Goal: Task Accomplishment & Management: Manage account settings

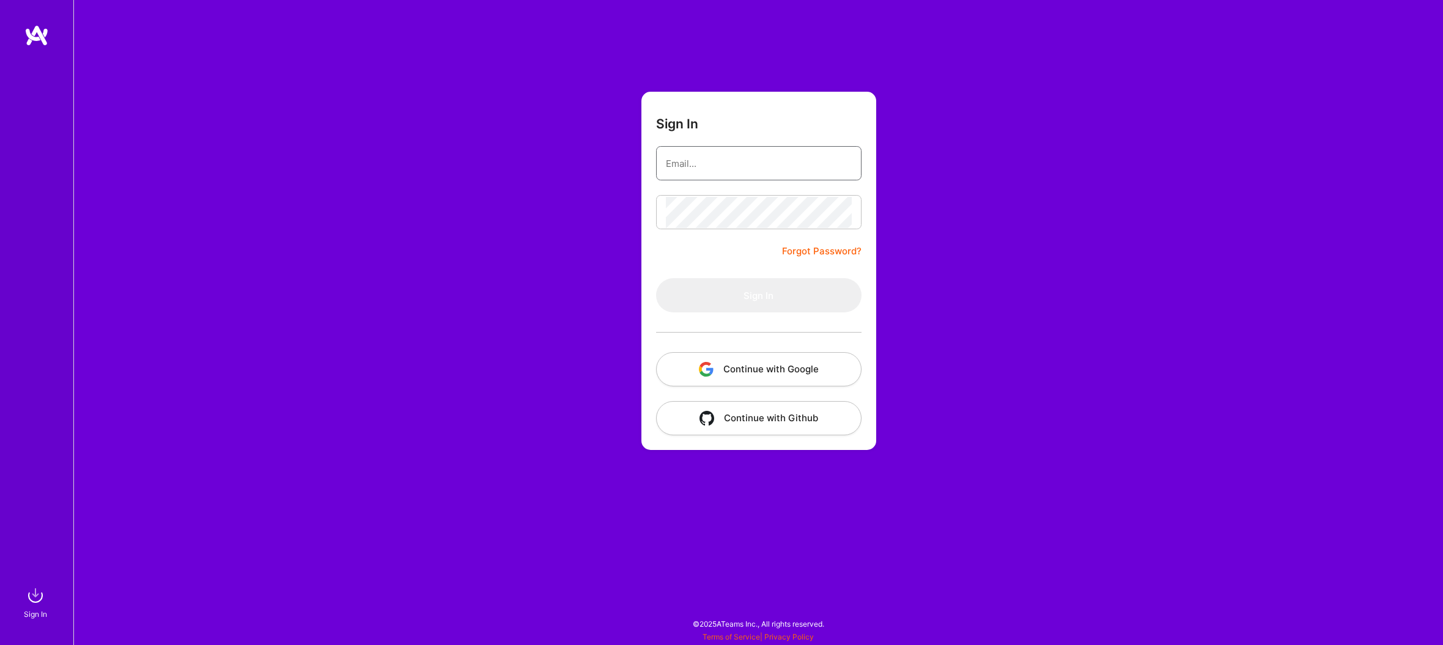
type input "[EMAIL_ADDRESS][DOMAIN_NAME]"
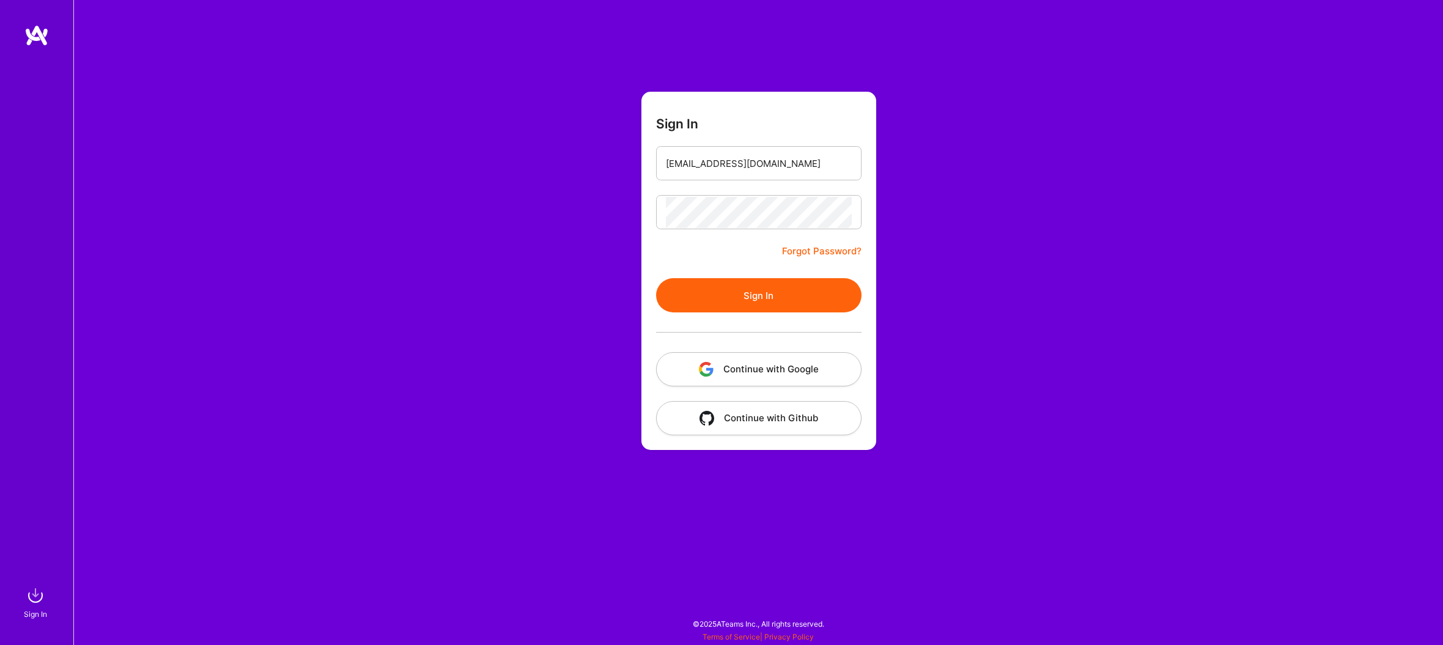
click at [741, 300] on button "Sign In" at bounding box center [758, 295] width 205 height 34
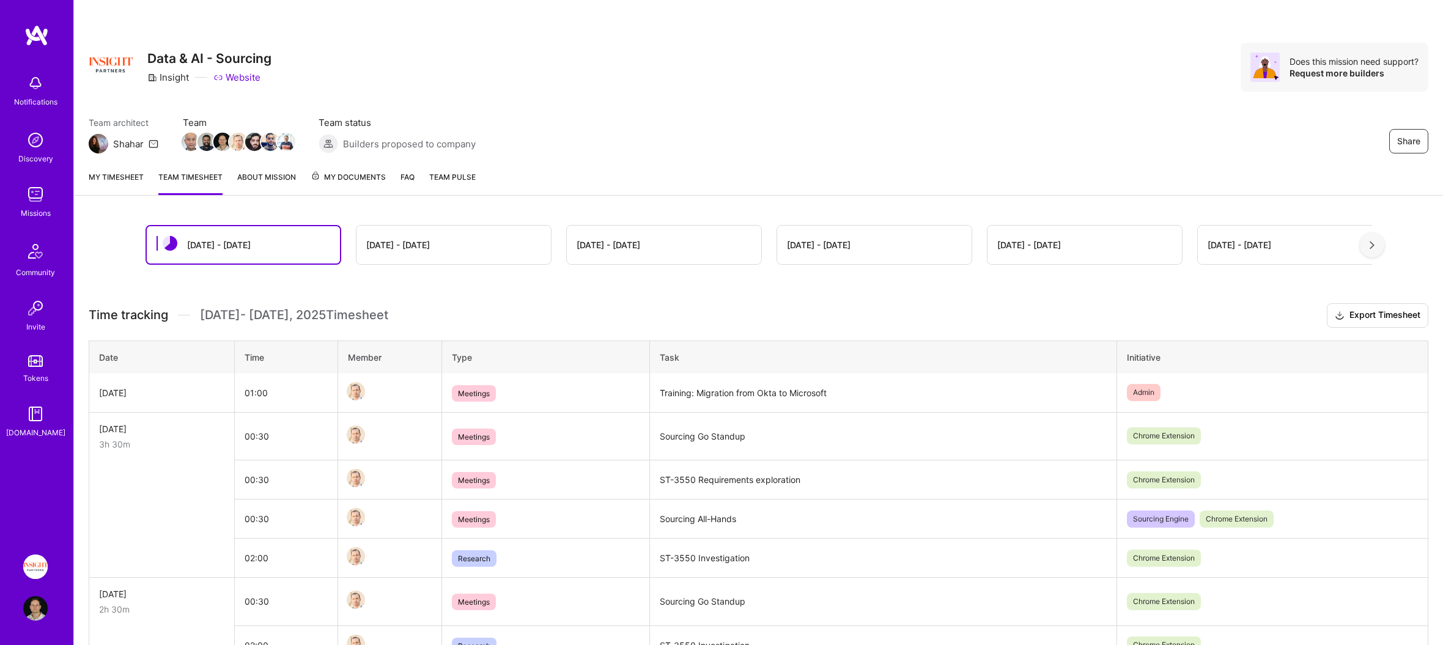
click at [124, 172] on link "My timesheet" at bounding box center [116, 183] width 55 height 24
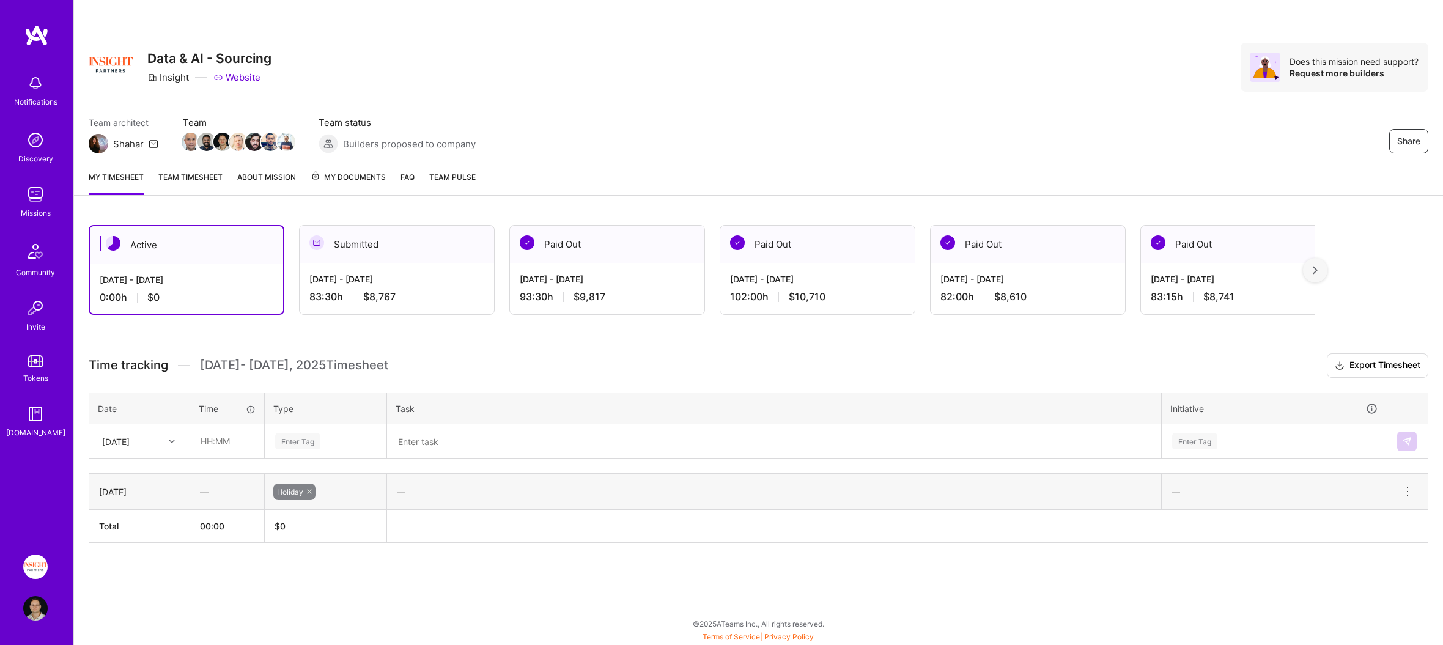
click at [463, 440] on textarea at bounding box center [774, 442] width 772 height 32
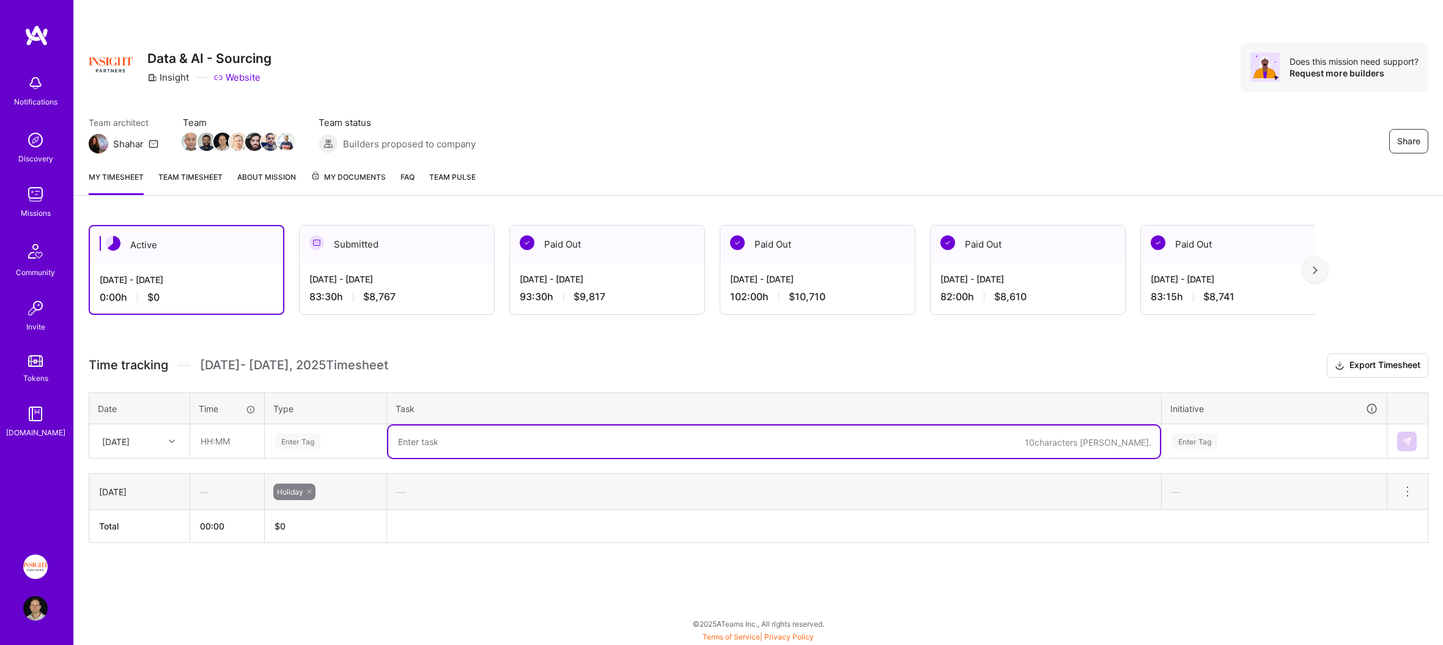
paste textarea "AI Opportunities; AI Enablement; Weekly AI opportunity assessment working team …"
type textarea "AI Opportunities; AI Enablement; Weekly AI opportunity assessment working team …"
click at [358, 435] on div "Enter Tag" at bounding box center [325, 441] width 103 height 15
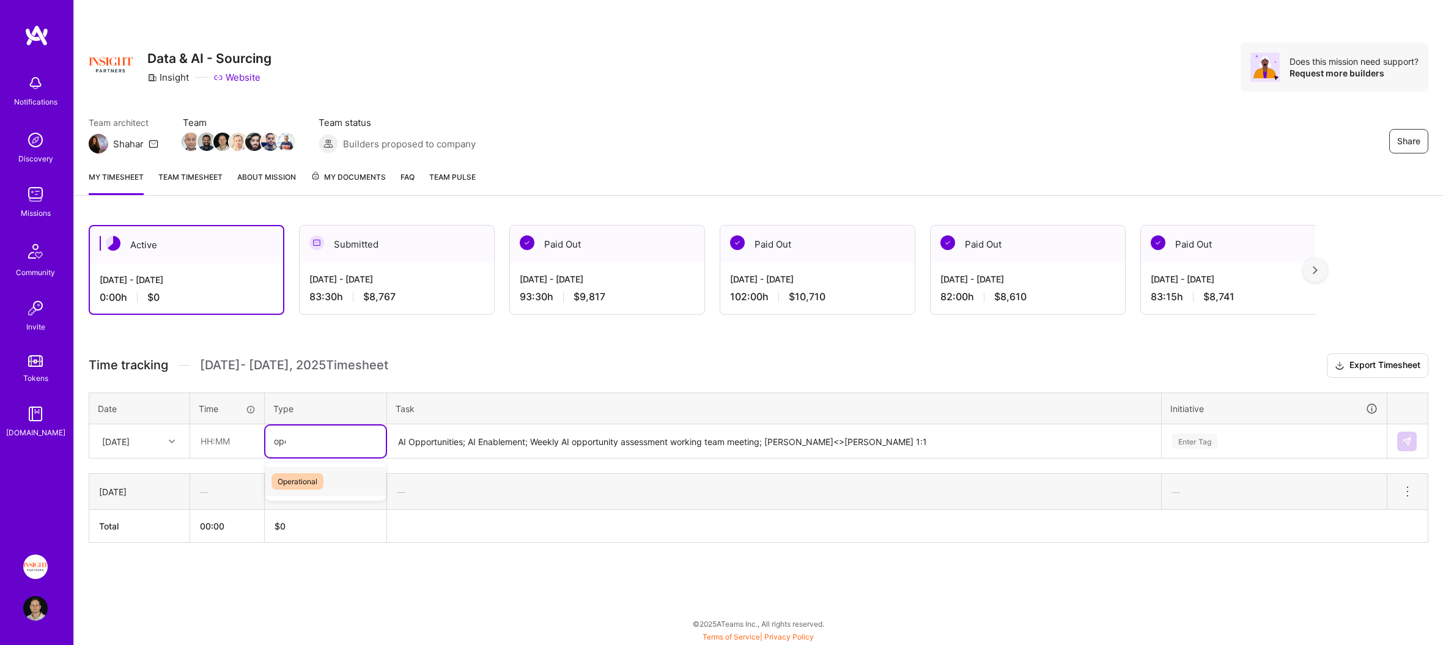
type input "oper"
click at [148, 440] on div "[DATE]" at bounding box center [130, 441] width 68 height 20
click at [140, 497] on div "[DATE]" at bounding box center [139, 498] width 99 height 23
click at [220, 441] on input "text" at bounding box center [227, 441] width 73 height 32
type input "08:30"
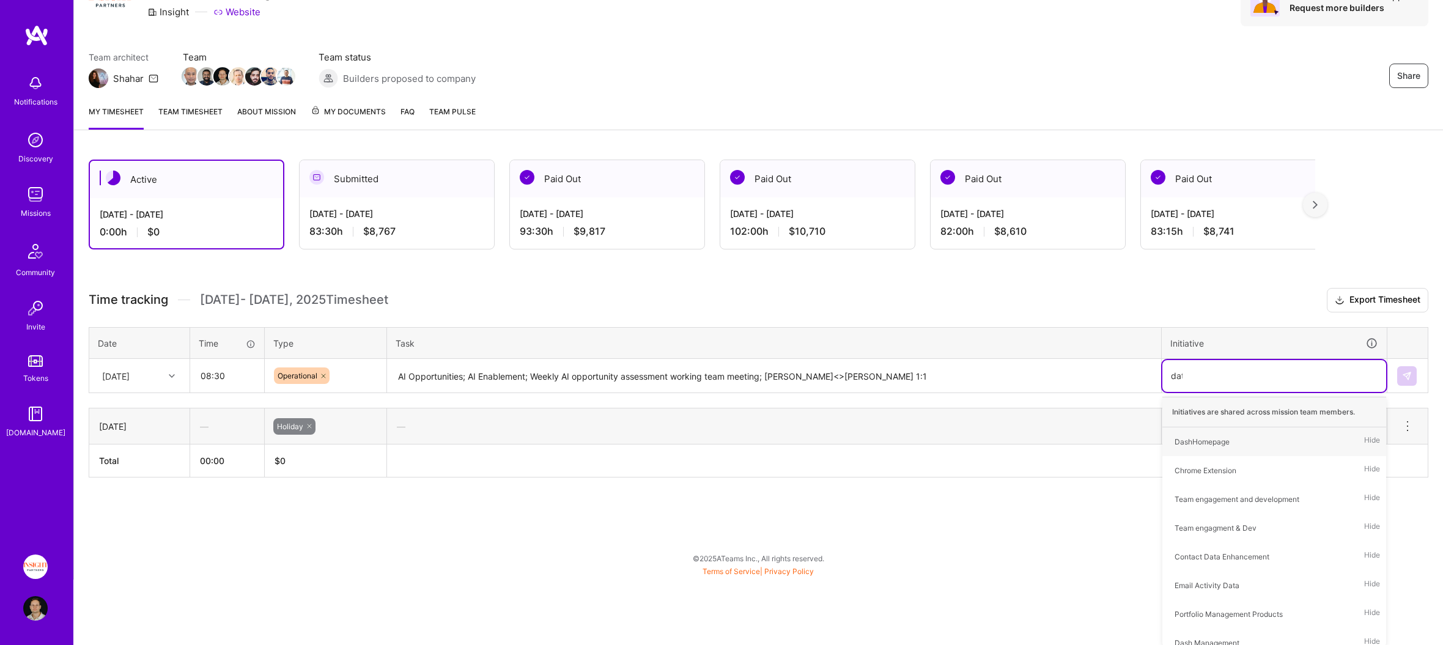
type input "data"
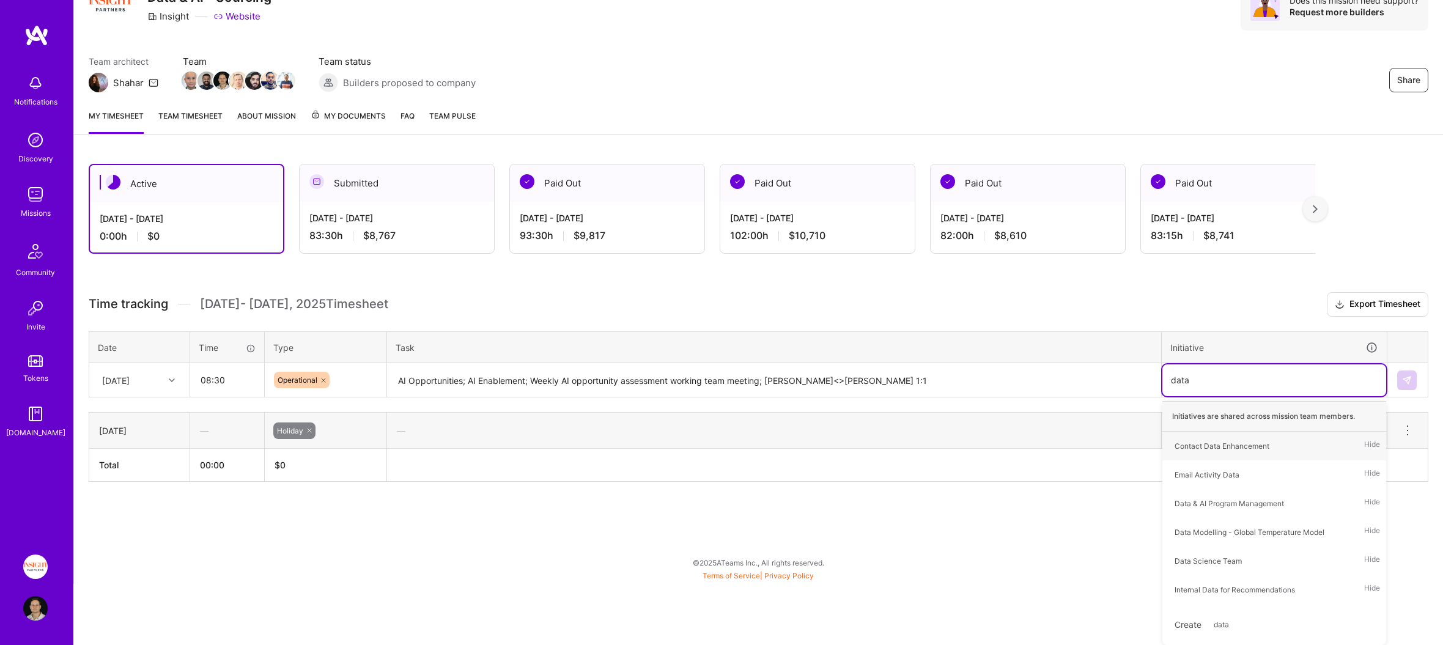
scroll to position [58, 0]
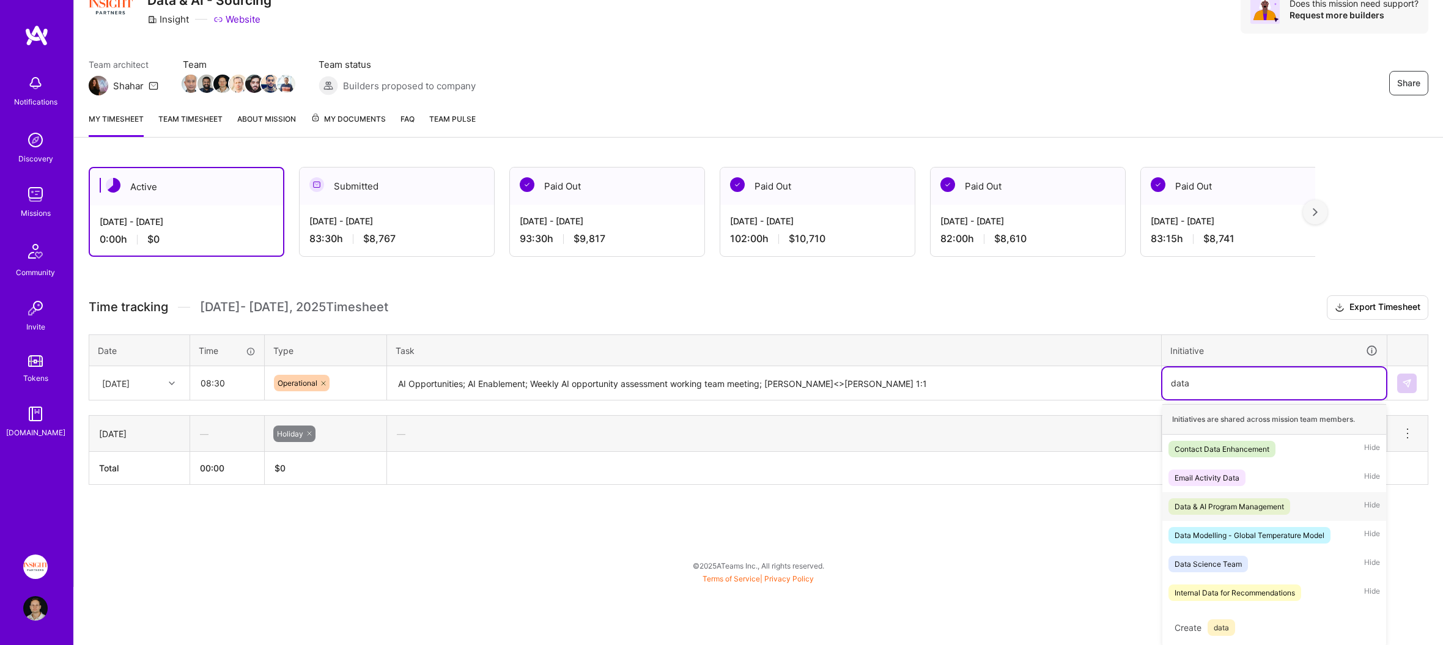
drag, startPoint x: 1209, startPoint y: 507, endPoint x: 1316, endPoint y: 445, distance: 123.9
click at [1210, 506] on div "Data & AI Program Management" at bounding box center [1229, 506] width 109 height 13
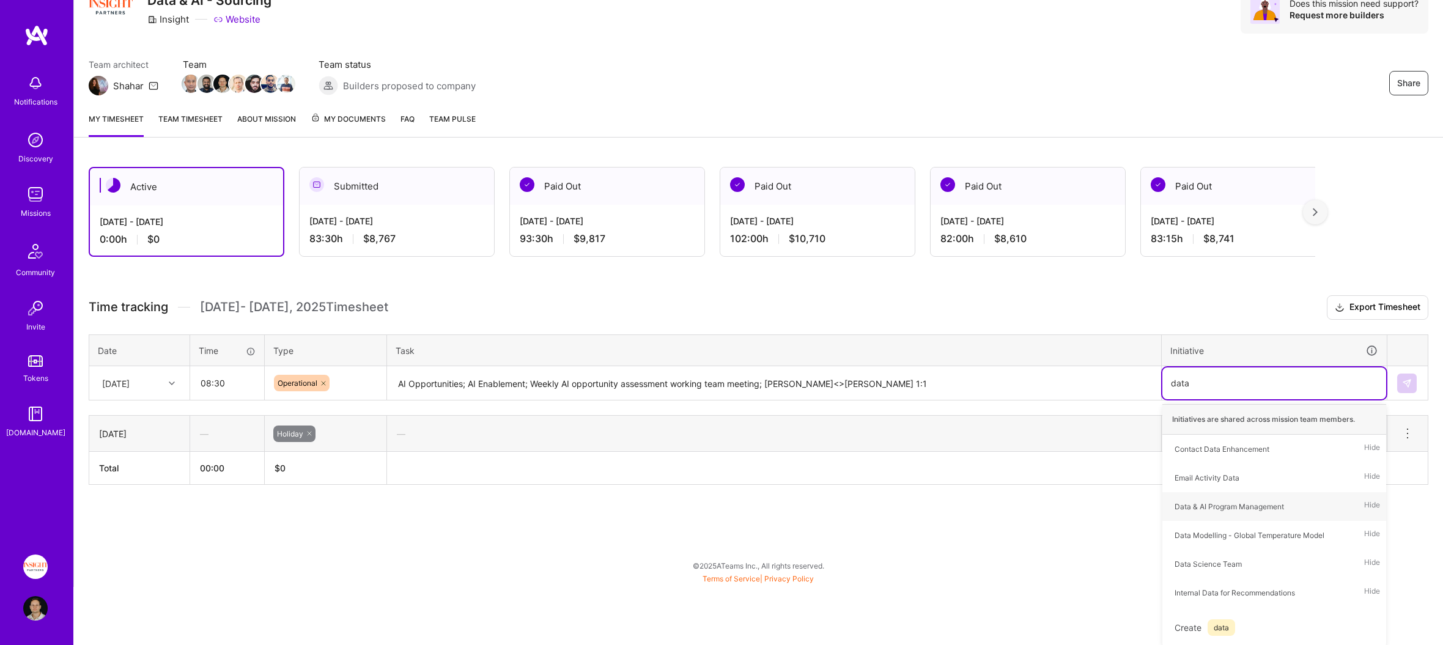
scroll to position [0, 0]
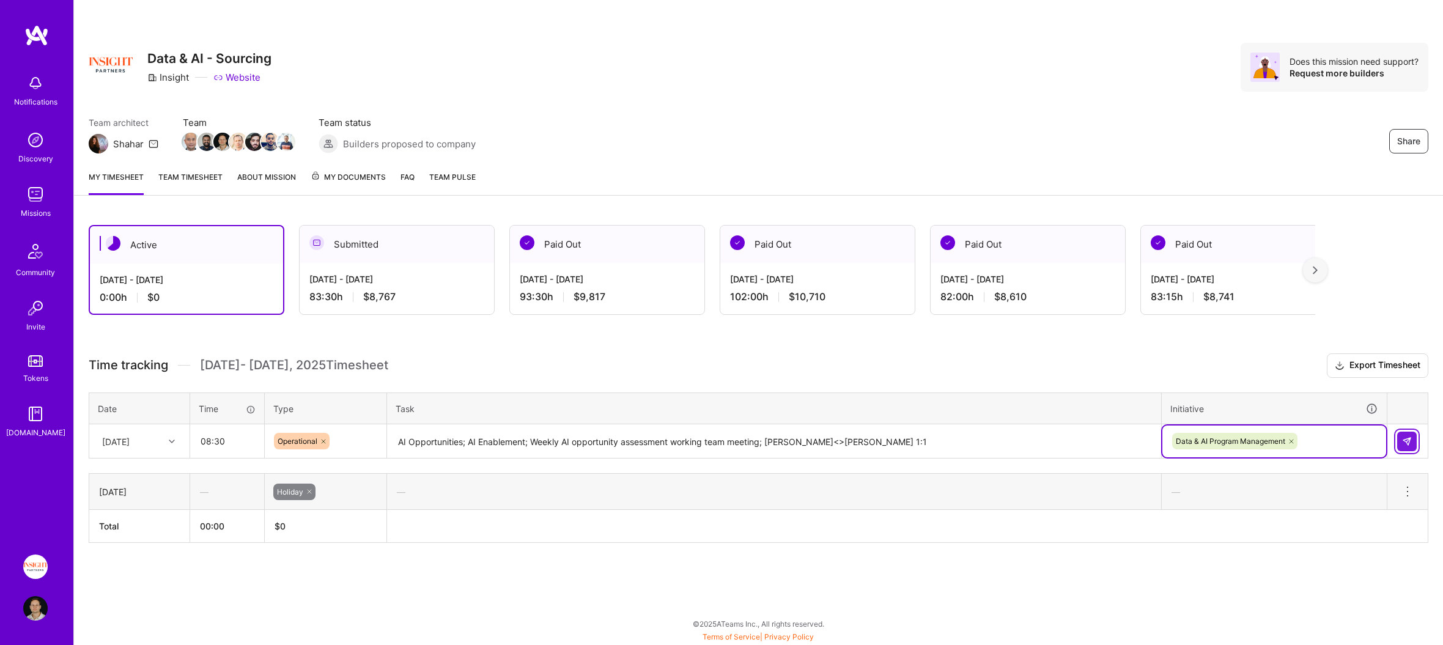
click at [1411, 440] on img at bounding box center [1407, 442] width 10 height 10
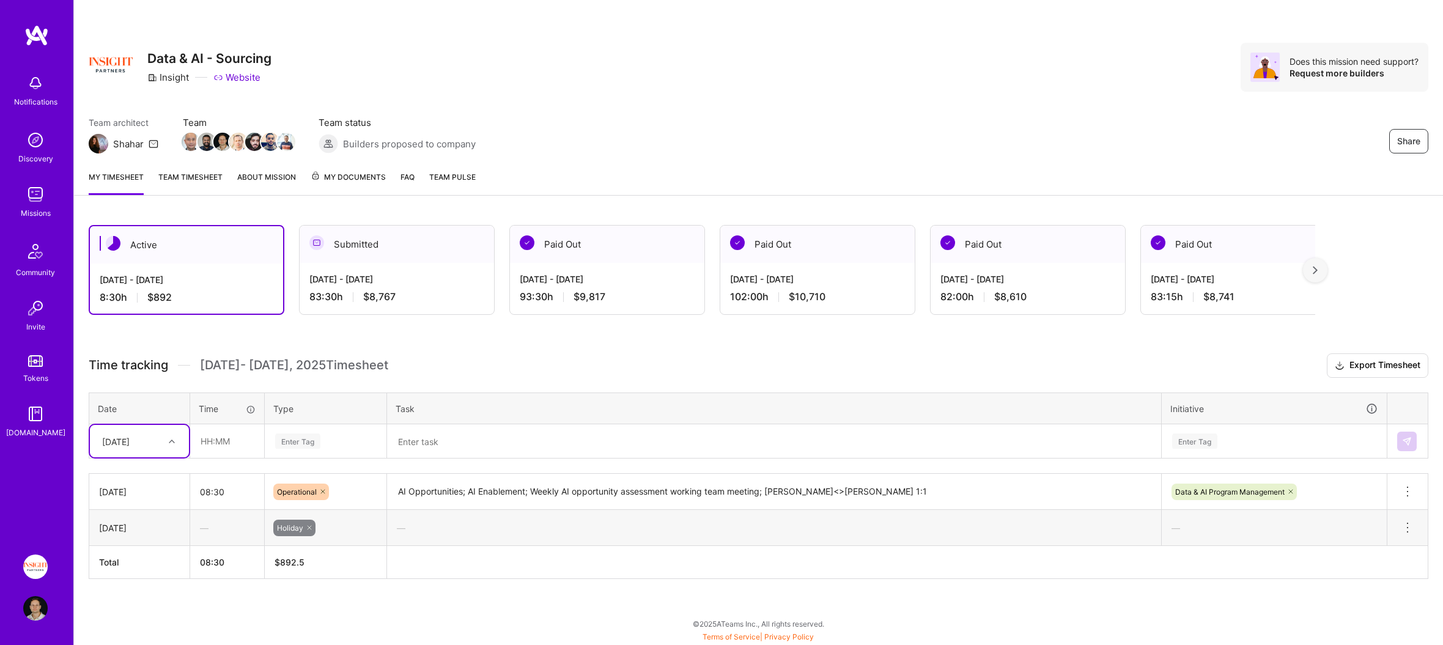
drag, startPoint x: 449, startPoint y: 437, endPoint x: 338, endPoint y: 439, distance: 111.3
click at [448, 437] on textarea at bounding box center [774, 442] width 772 height 32
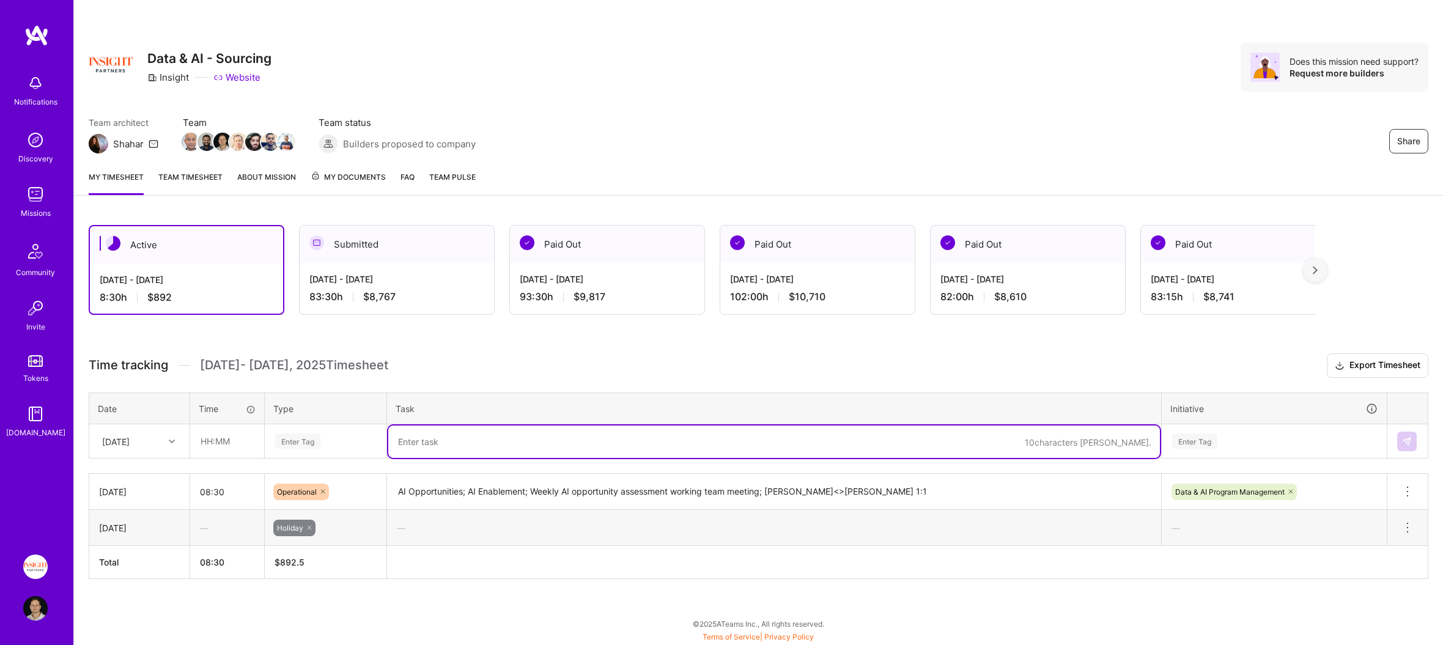
paste textarea "AI Opportunities; AI Enablement; AI News + Brainstorm Session: Bi-Weekly"
type textarea "AI Opportunities; AI Enablement; AI News + Brainstorm Session: Bi-Weekly"
click at [329, 439] on div "Enter Tag" at bounding box center [325, 441] width 103 height 15
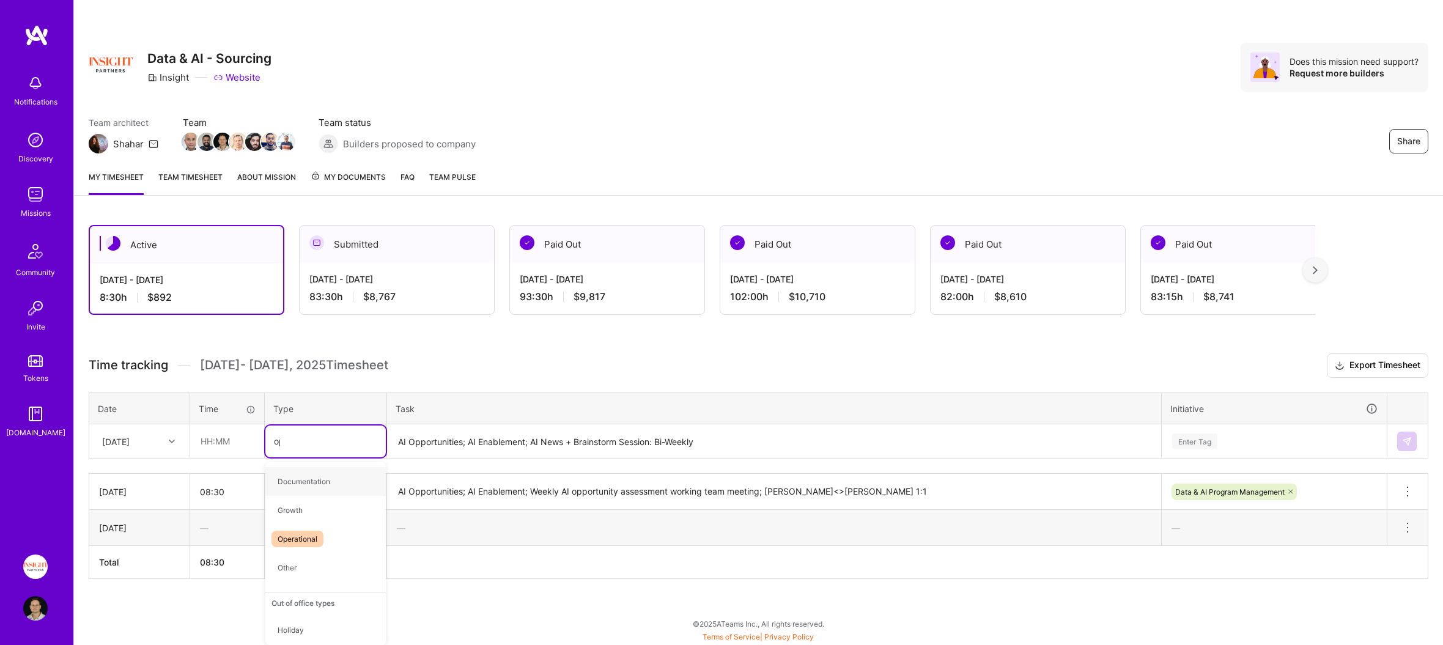
type input "oper"
click at [229, 437] on input "text" at bounding box center [227, 441] width 73 height 32
type input "08:30"
click at [106, 438] on div "[DATE]" at bounding box center [116, 441] width 28 height 13
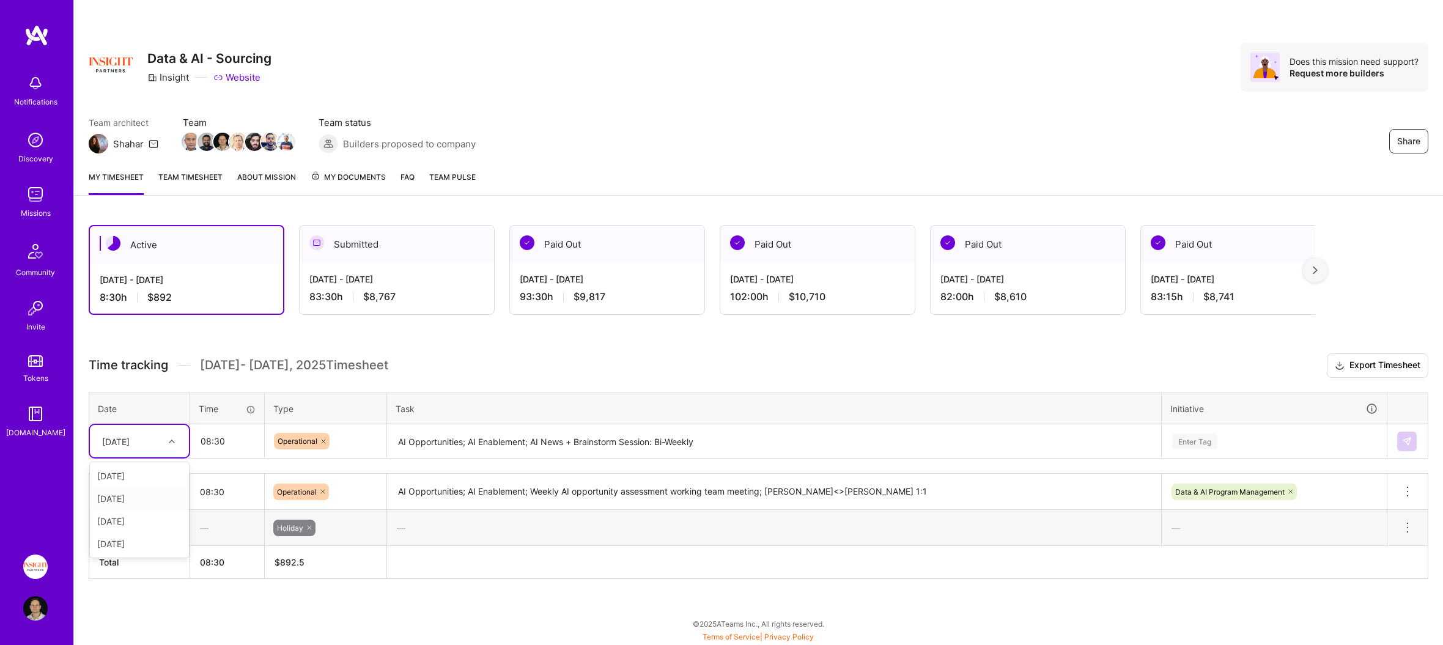
click at [148, 500] on div "[DATE]" at bounding box center [139, 498] width 99 height 23
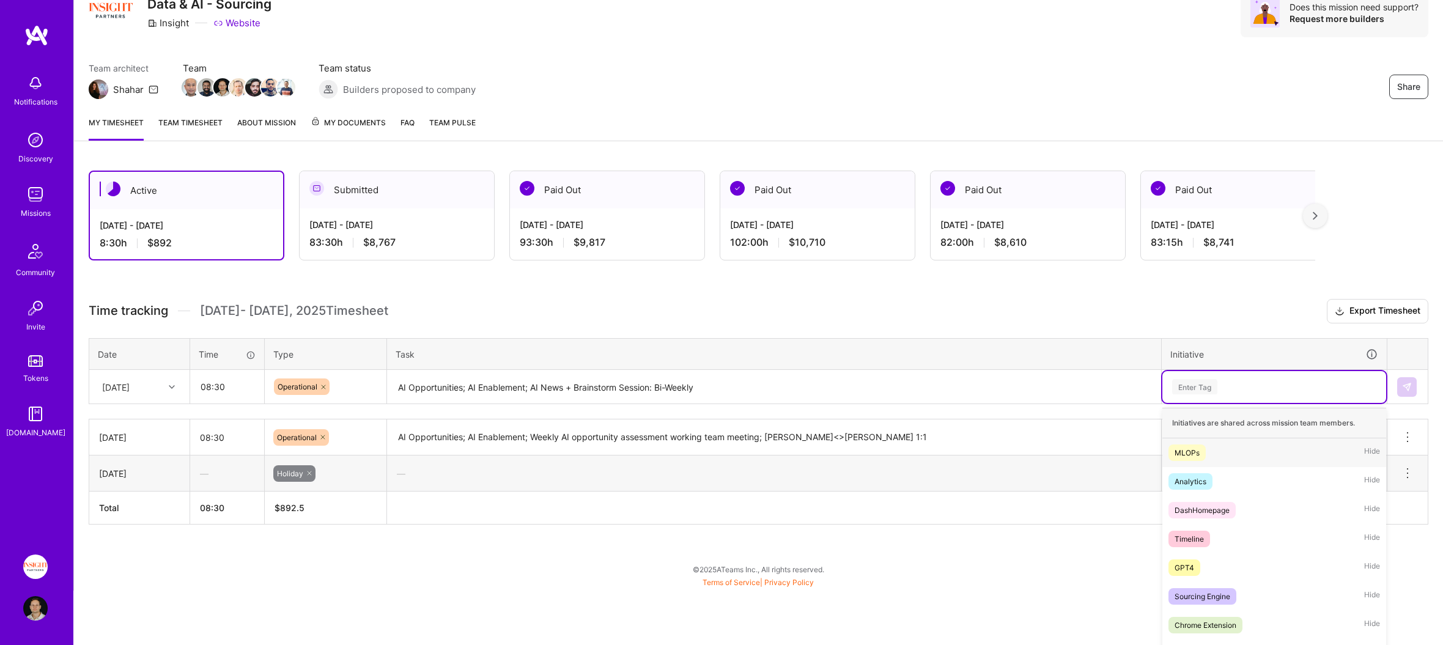
click at [1290, 403] on div "option Data & AI Program Management, selected. option MLOPs focused, 1 of 54. 5…" at bounding box center [1274, 387] width 224 height 32
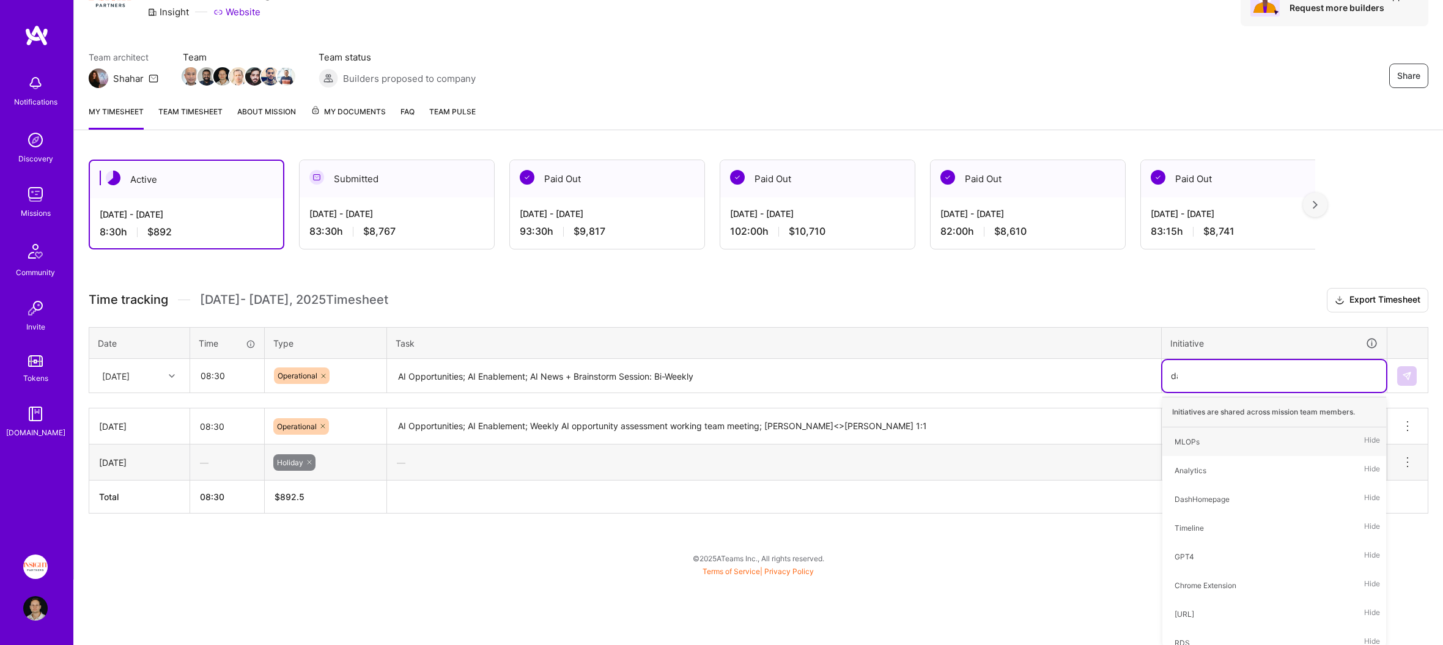
type input "data"
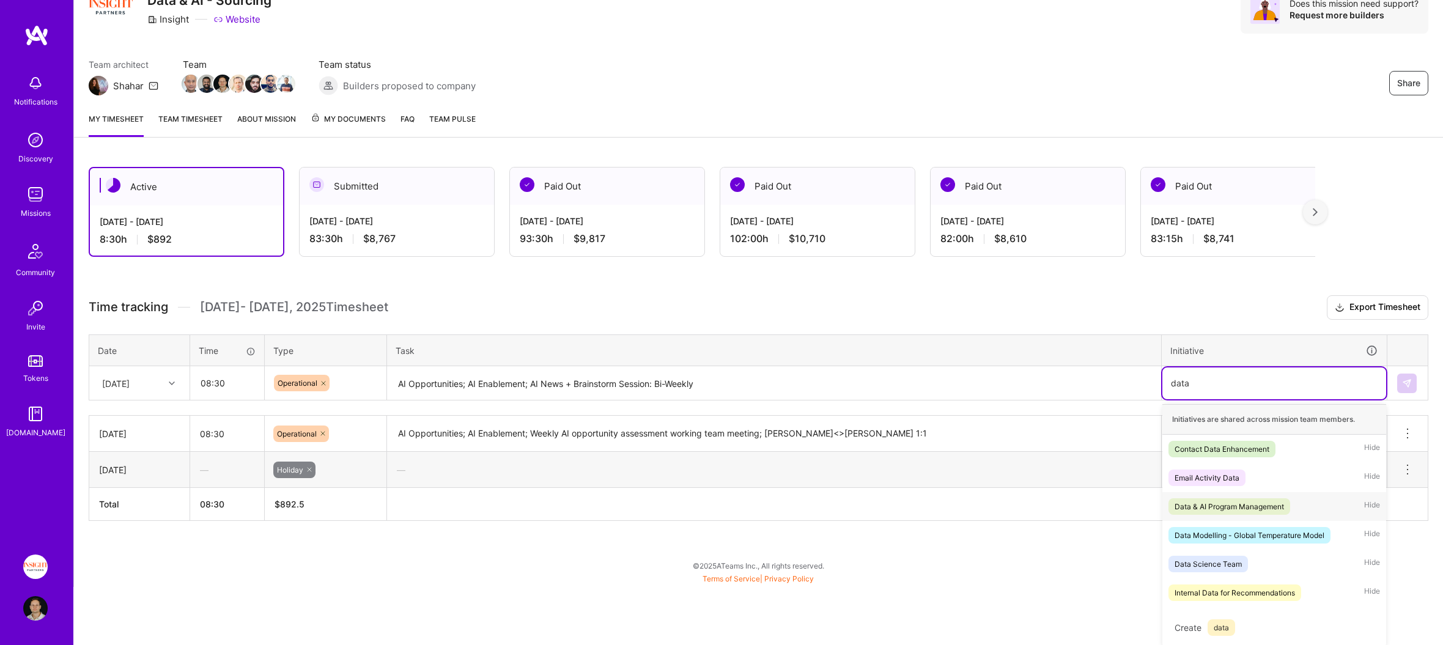
click at [1255, 500] on div "Data & AI Program Management" at bounding box center [1229, 506] width 109 height 13
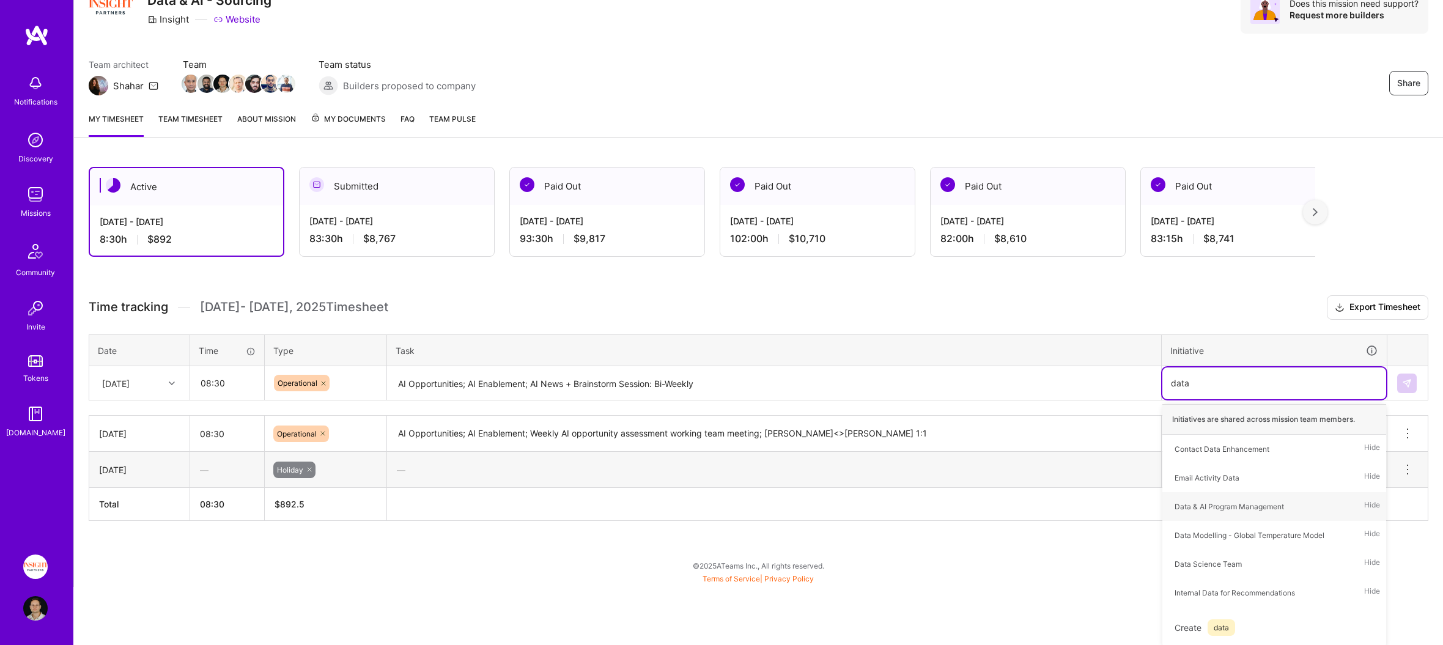
scroll to position [0, 0]
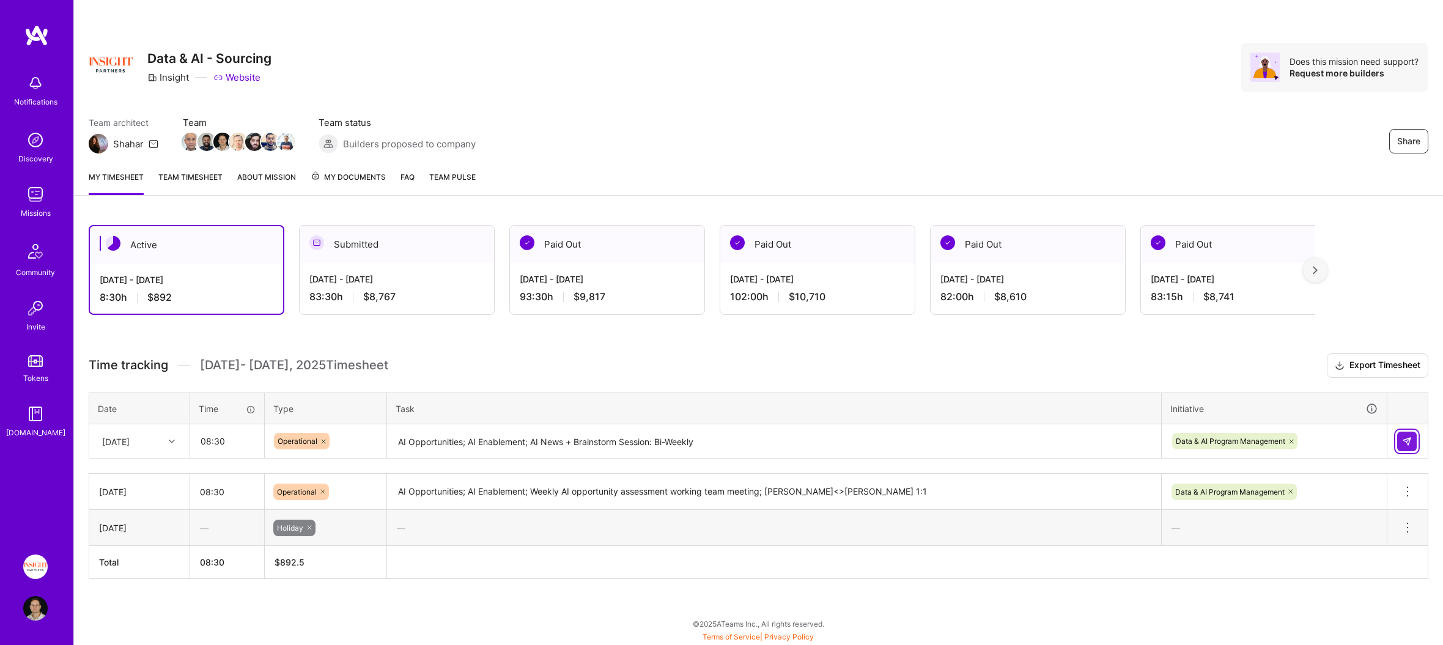
click at [1414, 432] on button at bounding box center [1407, 442] width 20 height 20
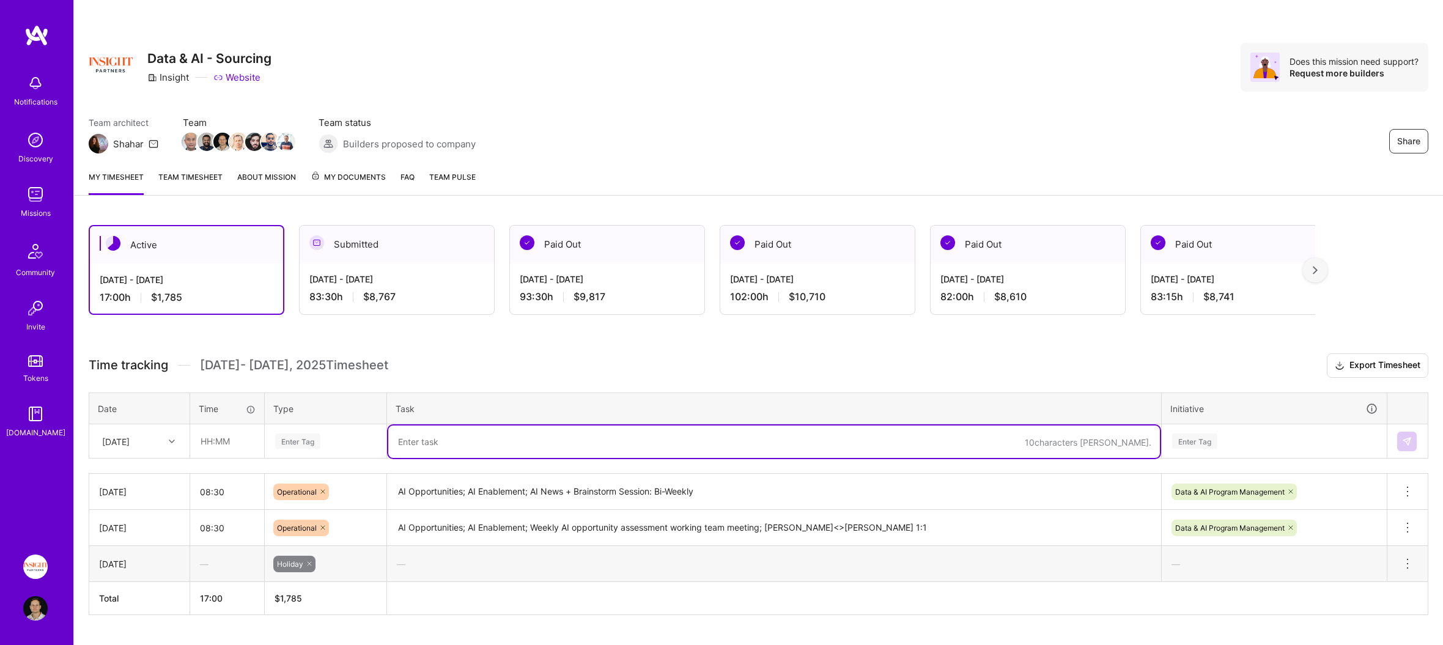
click at [490, 434] on textarea at bounding box center [774, 442] width 772 height 32
paste textarea "AI Opportunities; AI Enablement; Tooling board configuration; Management metric…"
click at [240, 435] on input "text" at bounding box center [227, 441] width 73 height 32
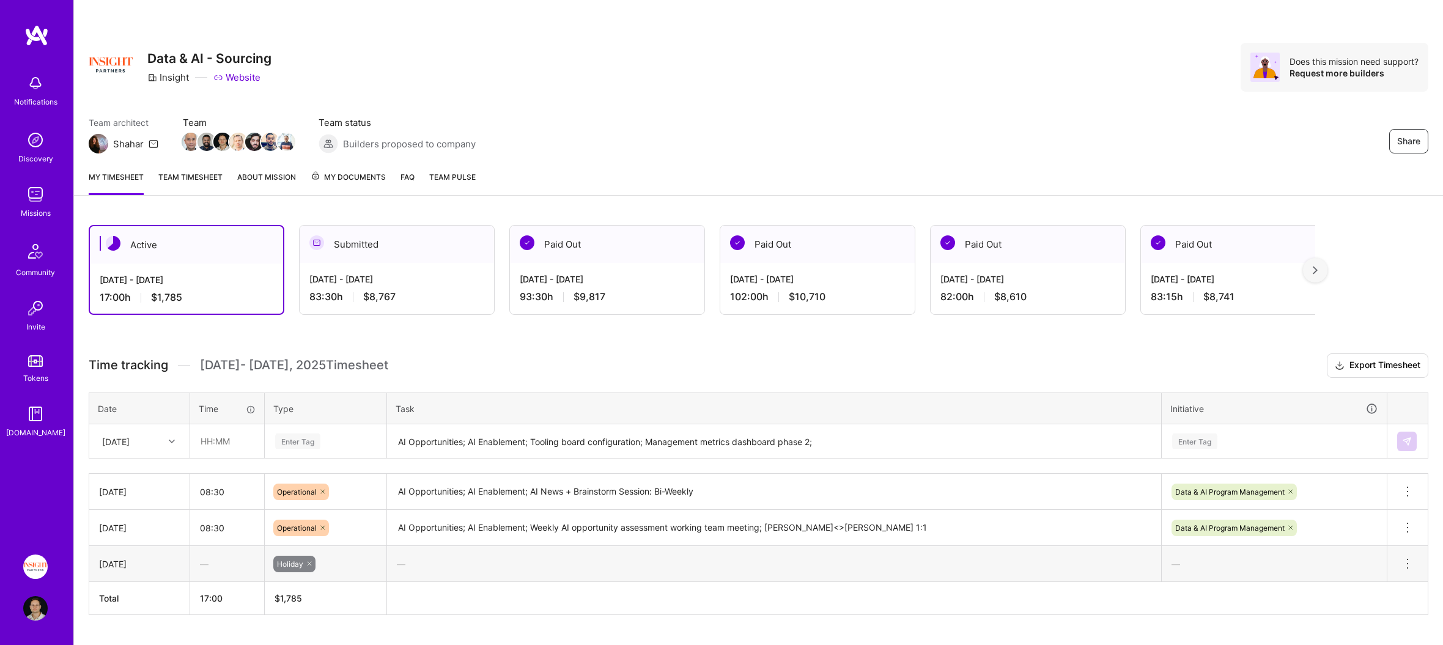
click at [160, 436] on div "[DATE]" at bounding box center [130, 441] width 68 height 20
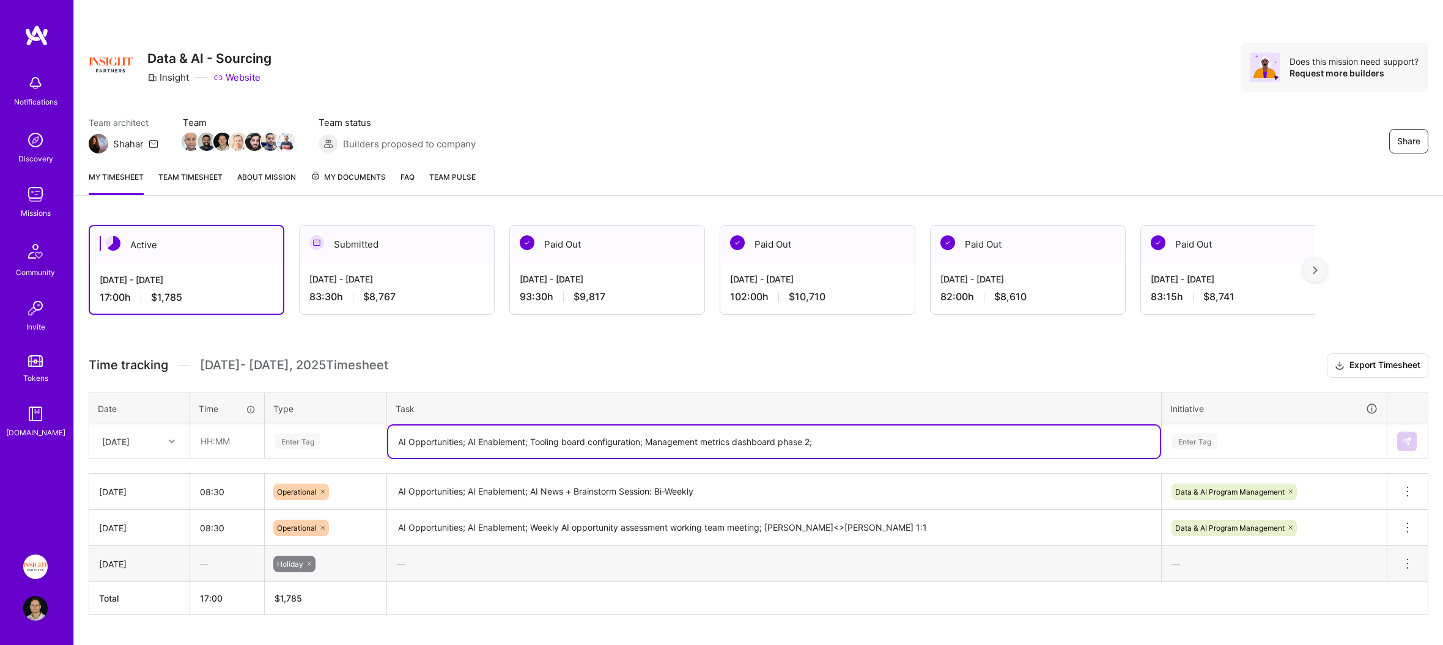
click at [491, 436] on textarea "AI Opportunities; AI Enablement; Tooling board configuration; Management metric…" at bounding box center [774, 442] width 772 height 32
paste textarea
type textarea "AI Opportunities; AI Enablement; Tooling board configuration; Management metric…"
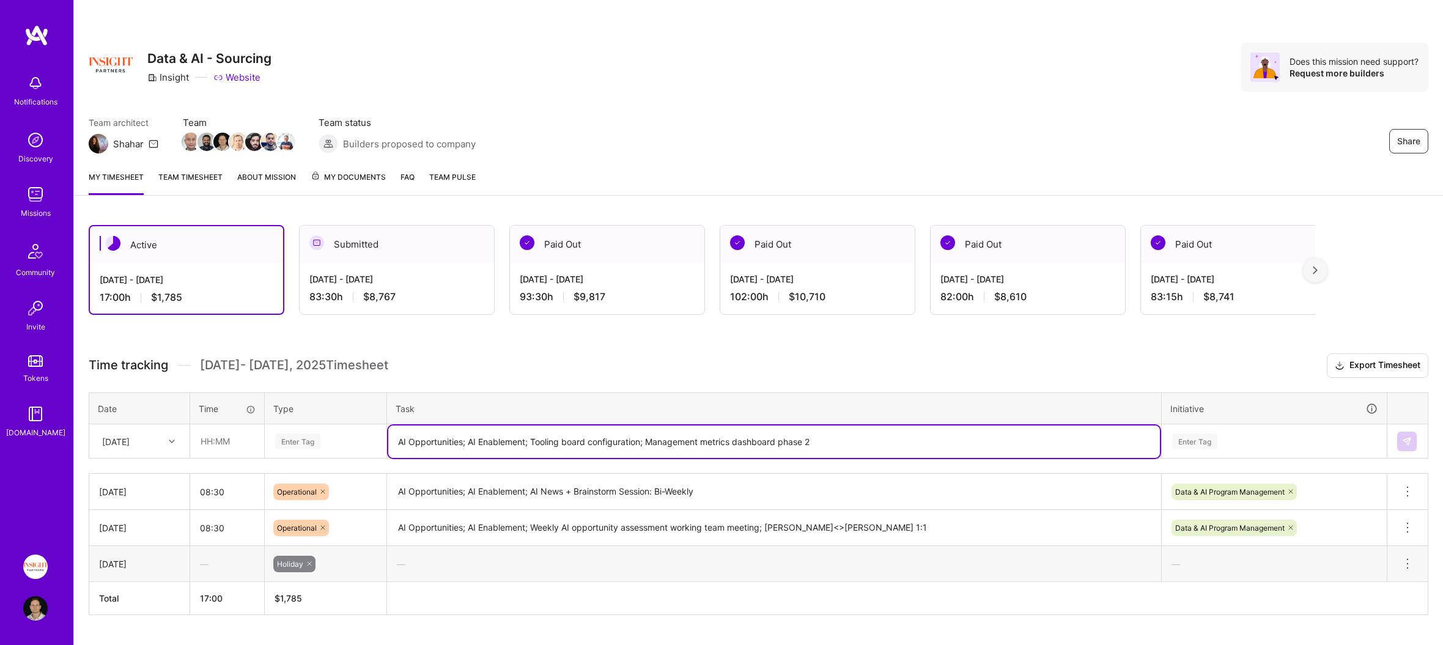
click at [324, 440] on div "Enter Tag" at bounding box center [325, 441] width 103 height 15
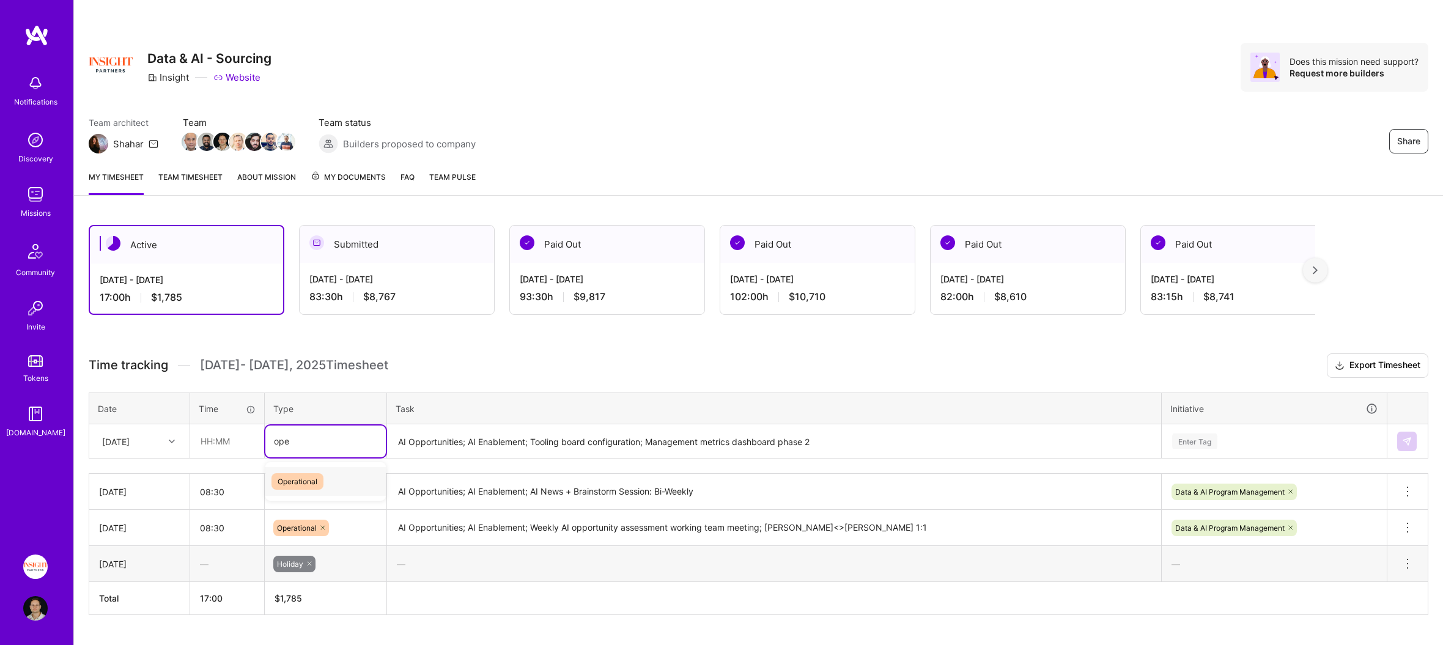
type input "oper"
click at [232, 442] on input "text" at bounding box center [227, 441] width 73 height 32
type input "08:30"
click at [126, 431] on div "[DATE]" at bounding box center [130, 441] width 68 height 20
click at [135, 514] on div "[DATE]" at bounding box center [139, 521] width 99 height 23
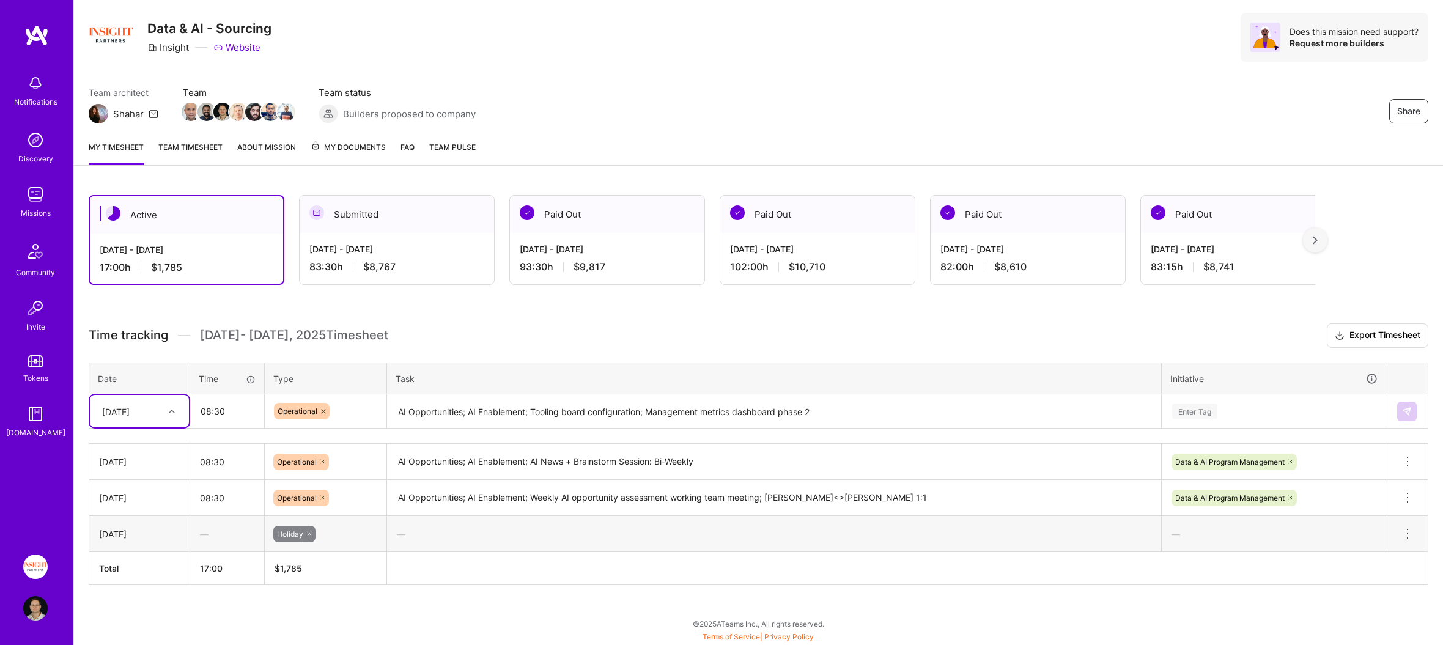
click at [1255, 427] on div "Enter Tag" at bounding box center [1274, 412] width 224 height 32
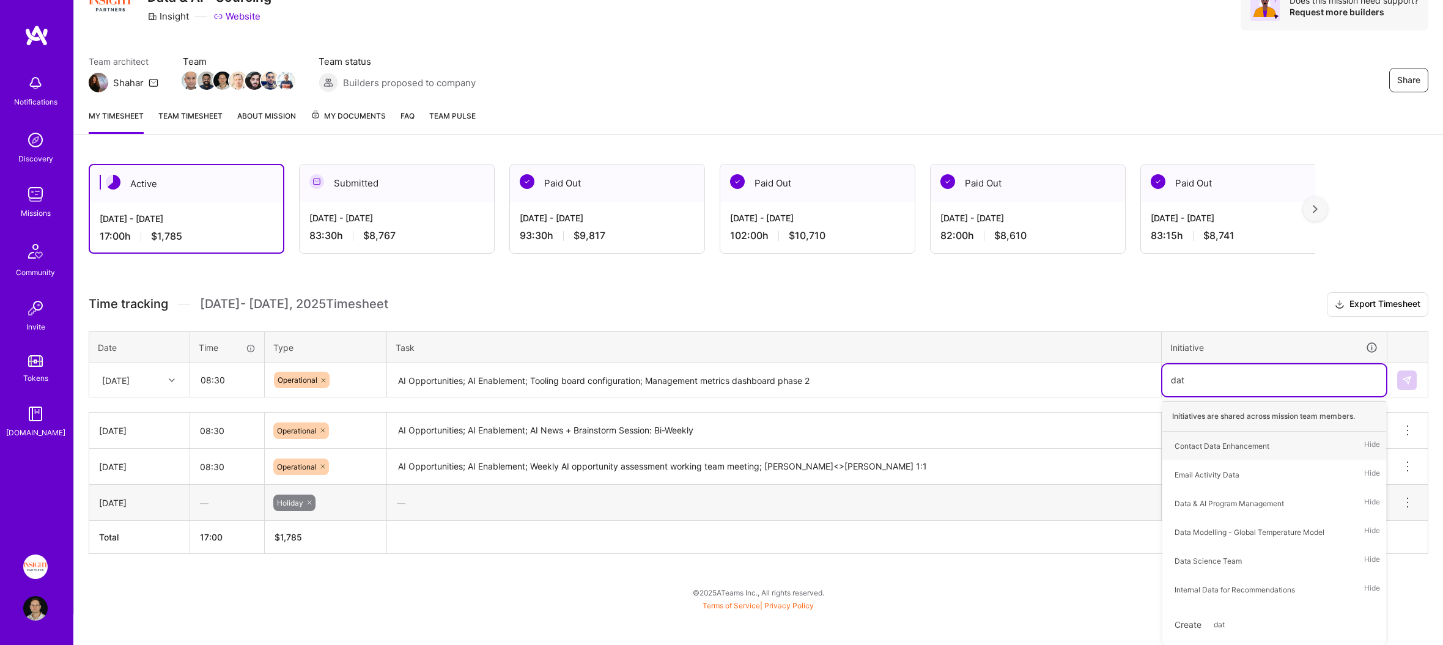
scroll to position [58, 0]
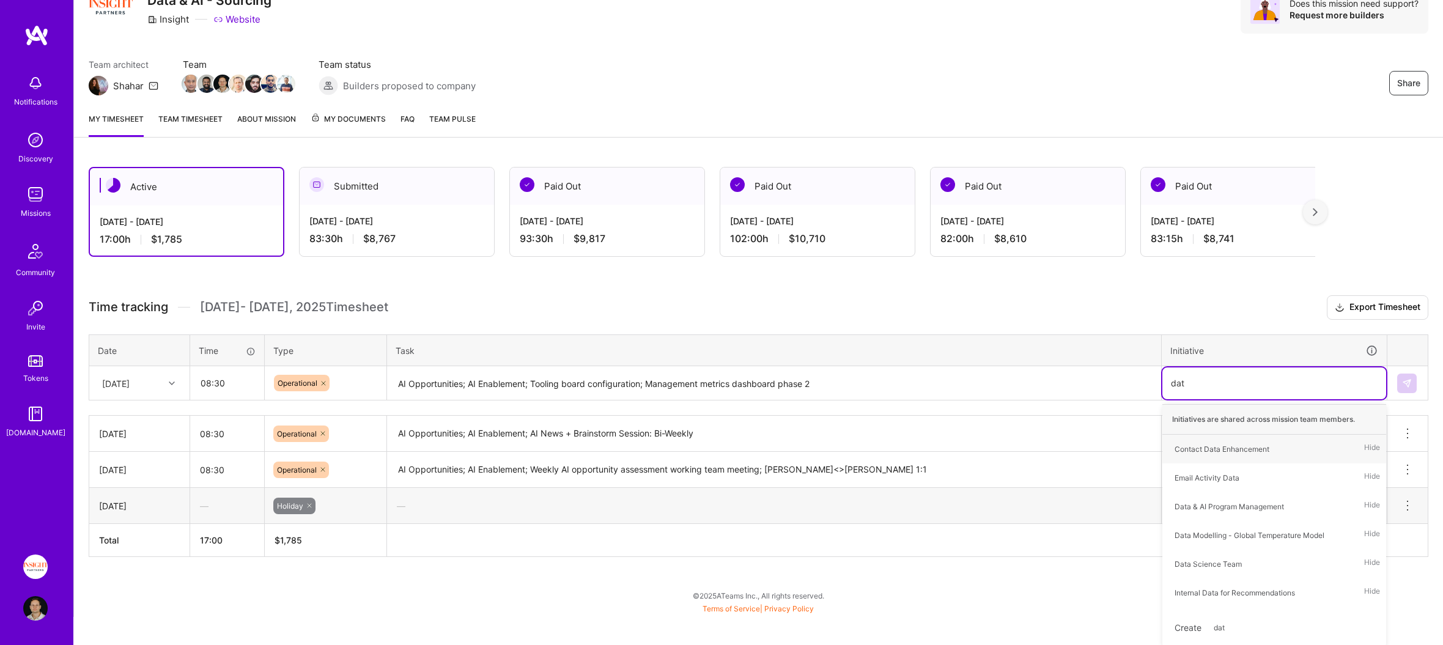
type input "data"
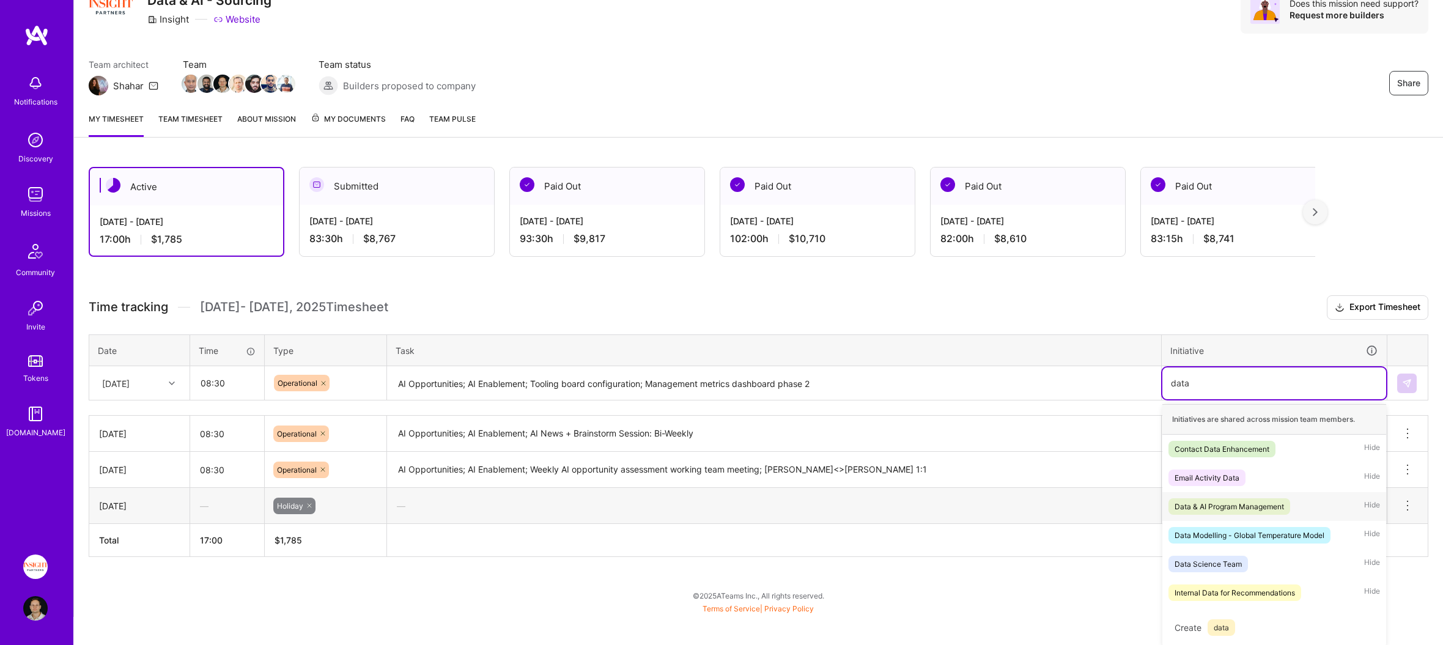
click at [1252, 504] on div "Data & AI Program Management" at bounding box center [1229, 506] width 109 height 13
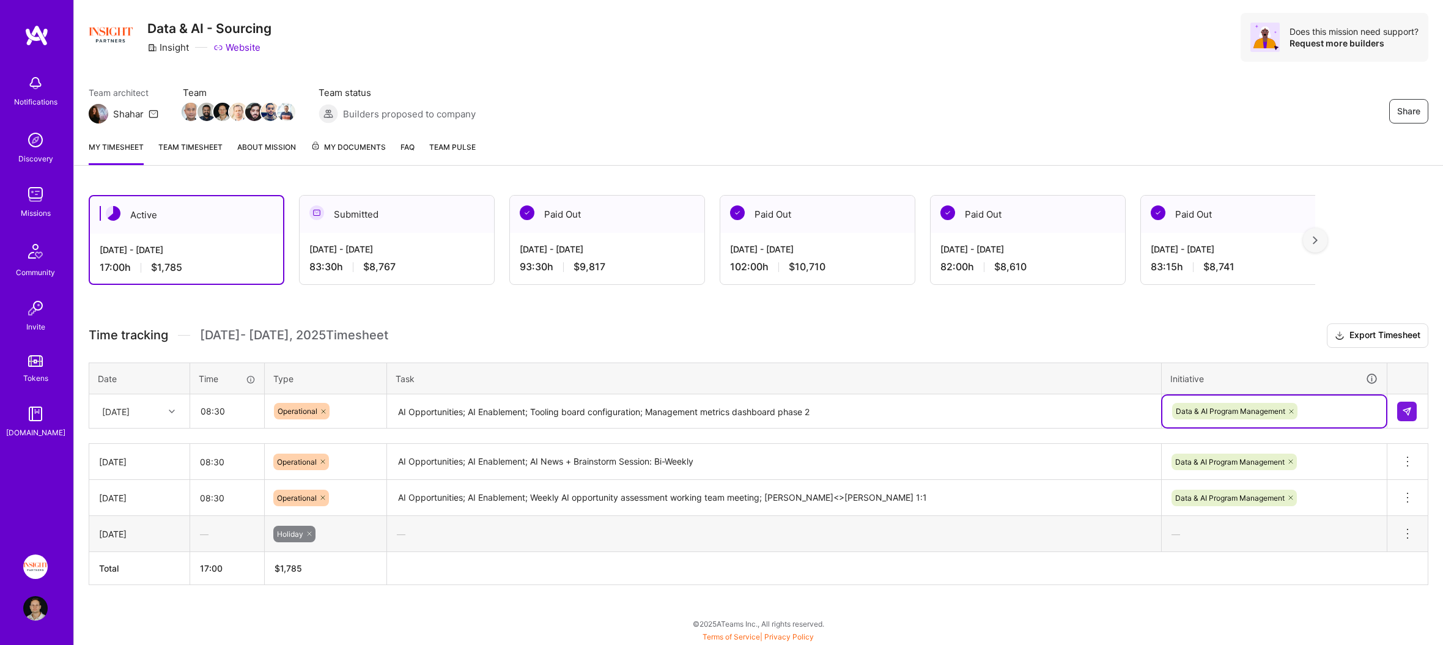
scroll to position [26, 0]
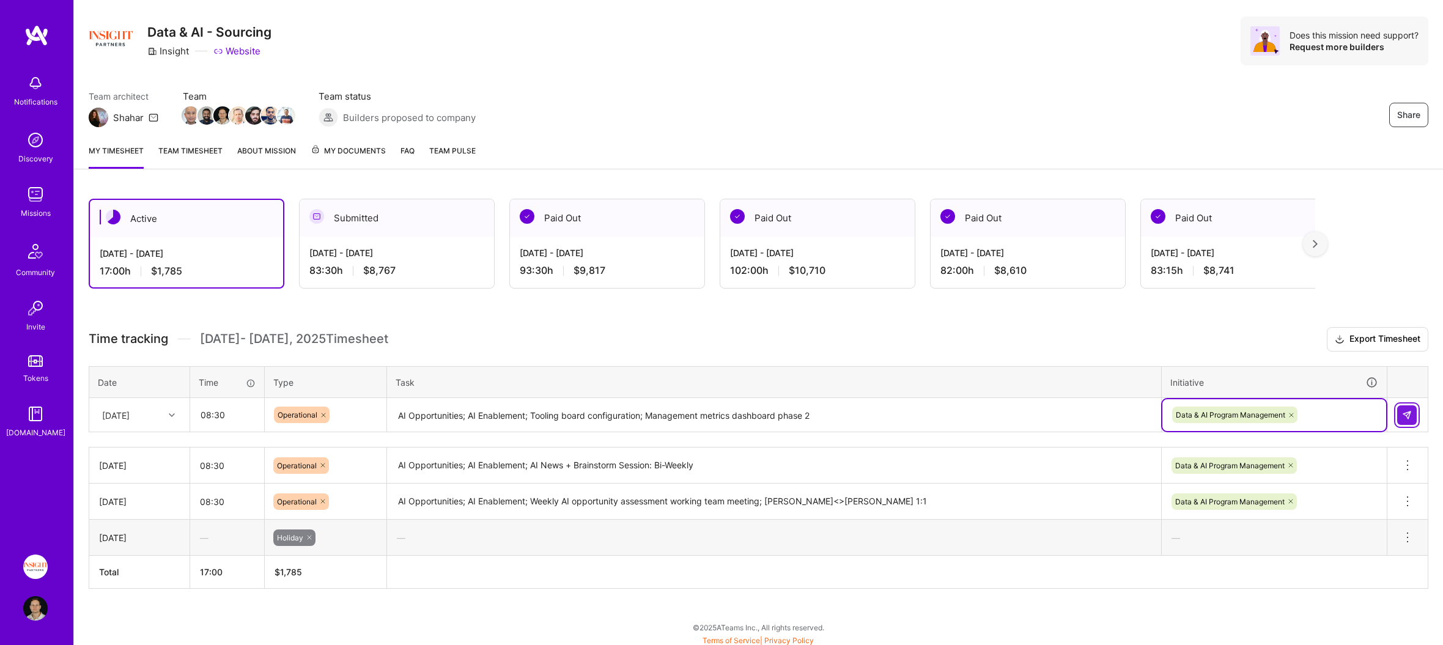
click at [1408, 416] on img at bounding box center [1407, 415] width 10 height 10
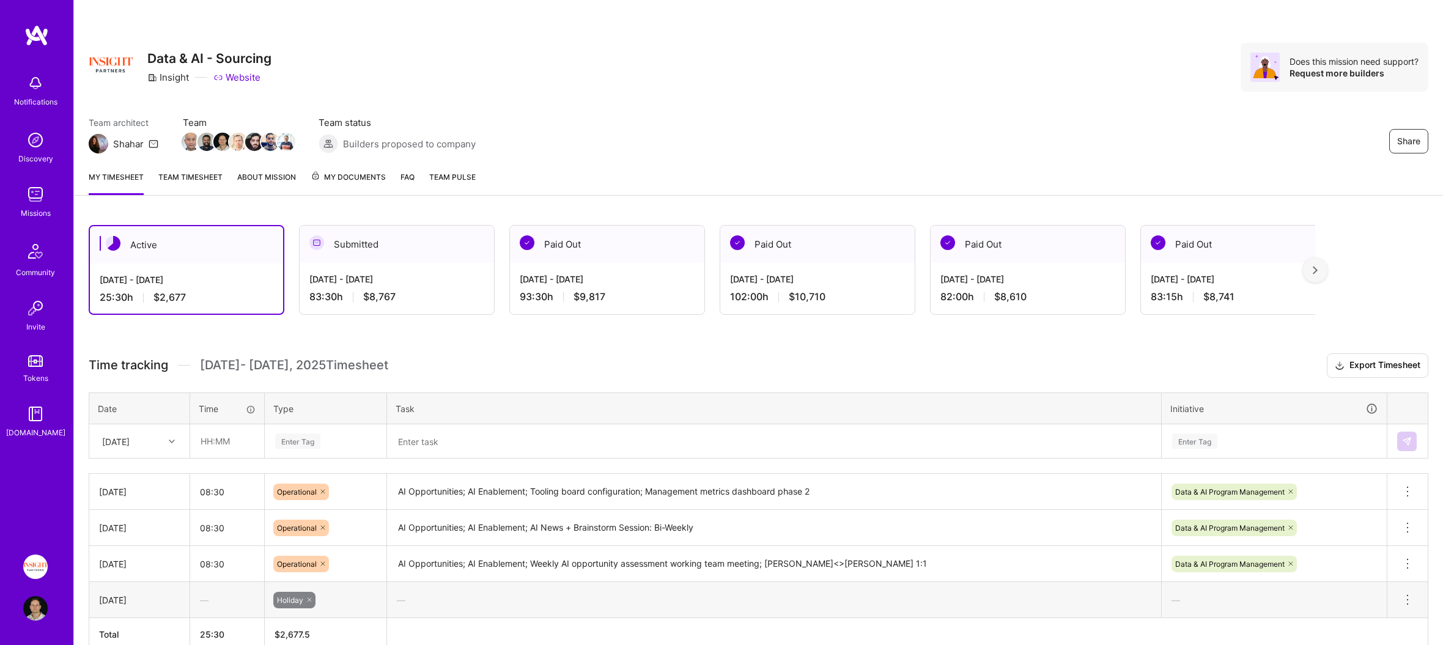
click at [49, 43] on link at bounding box center [36, 35] width 73 height 22
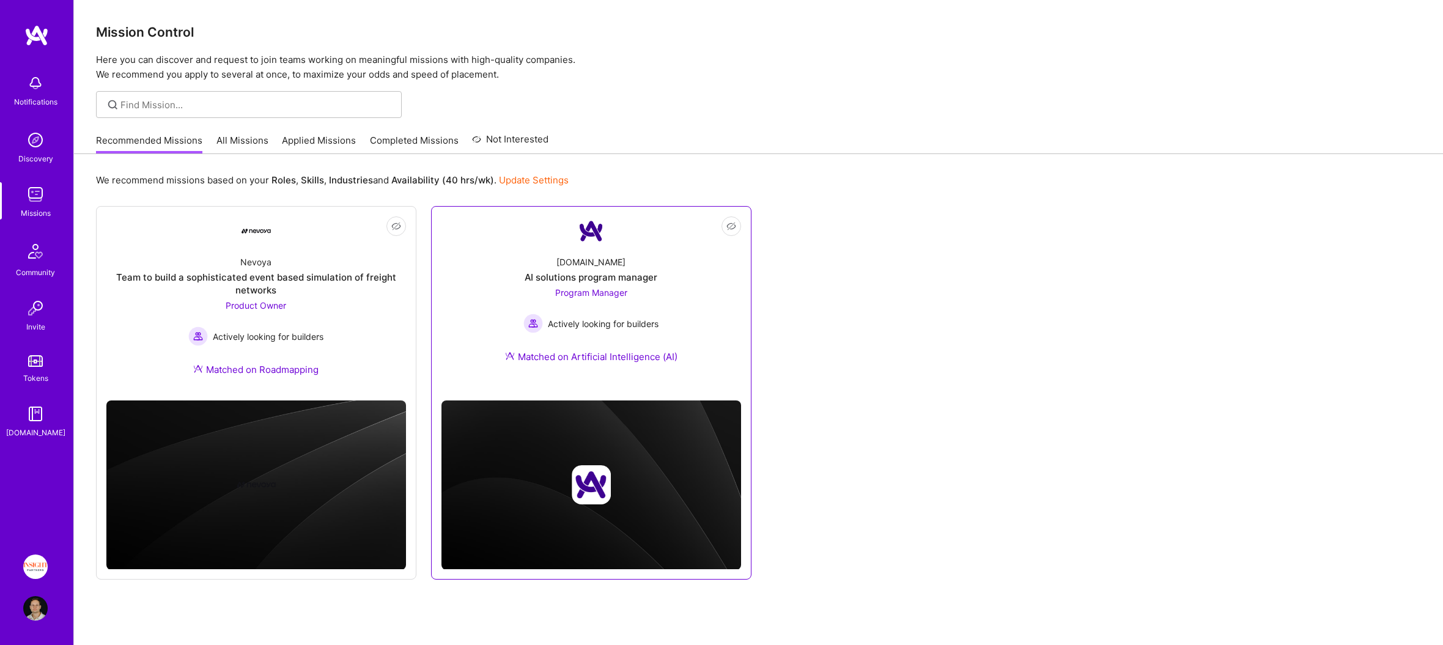
click at [690, 310] on div "A.Team AI solutions program manager Program Manager Actively looking for builde…" at bounding box center [591, 312] width 300 height 132
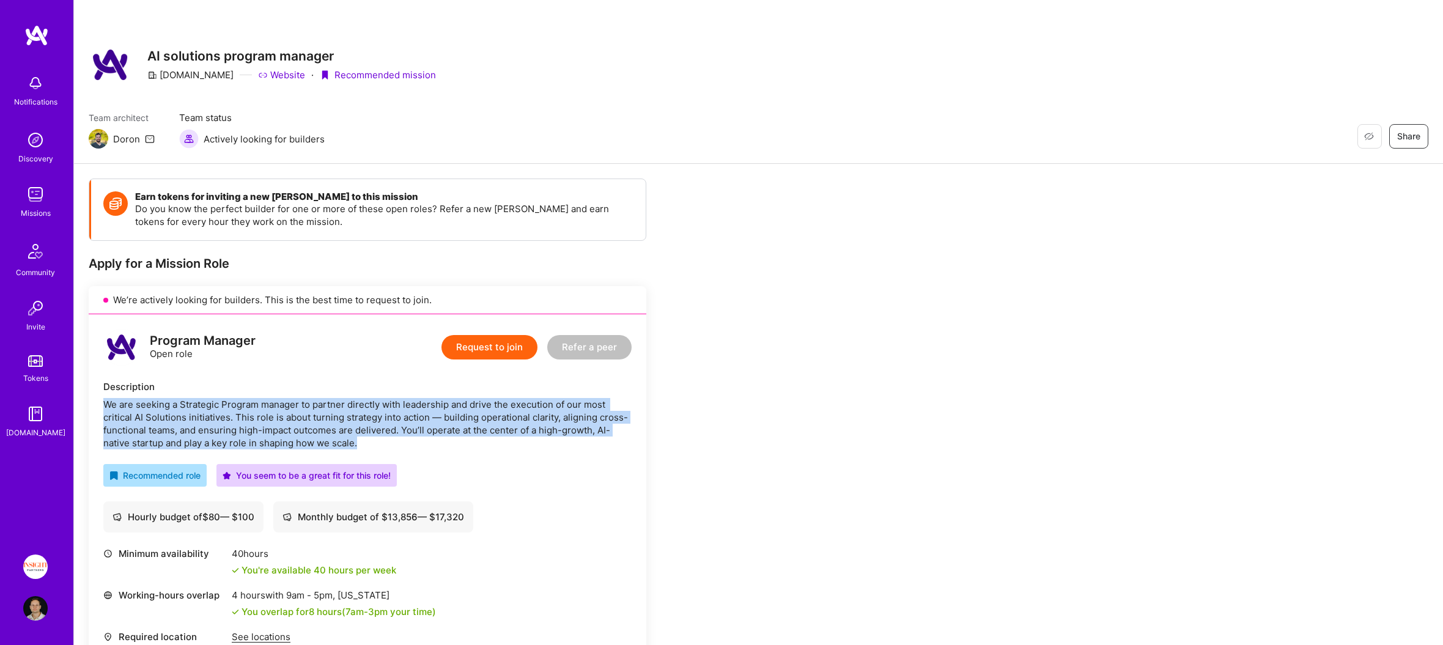
drag, startPoint x: 420, startPoint y: 394, endPoint x: 427, endPoint y: 442, distance: 48.2
click at [427, 443] on div "Description We are seeking a Strategic Program manager to partner directly with…" at bounding box center [367, 414] width 528 height 69
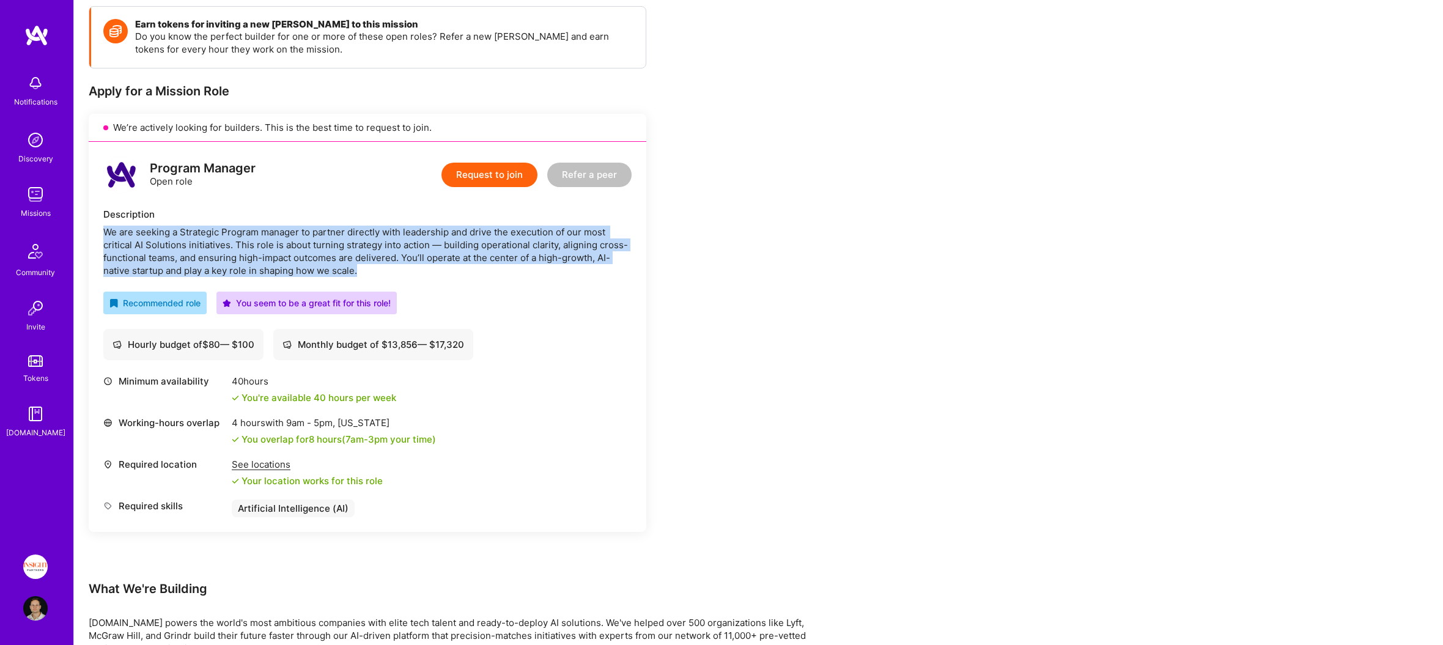
scroll to position [249, 0]
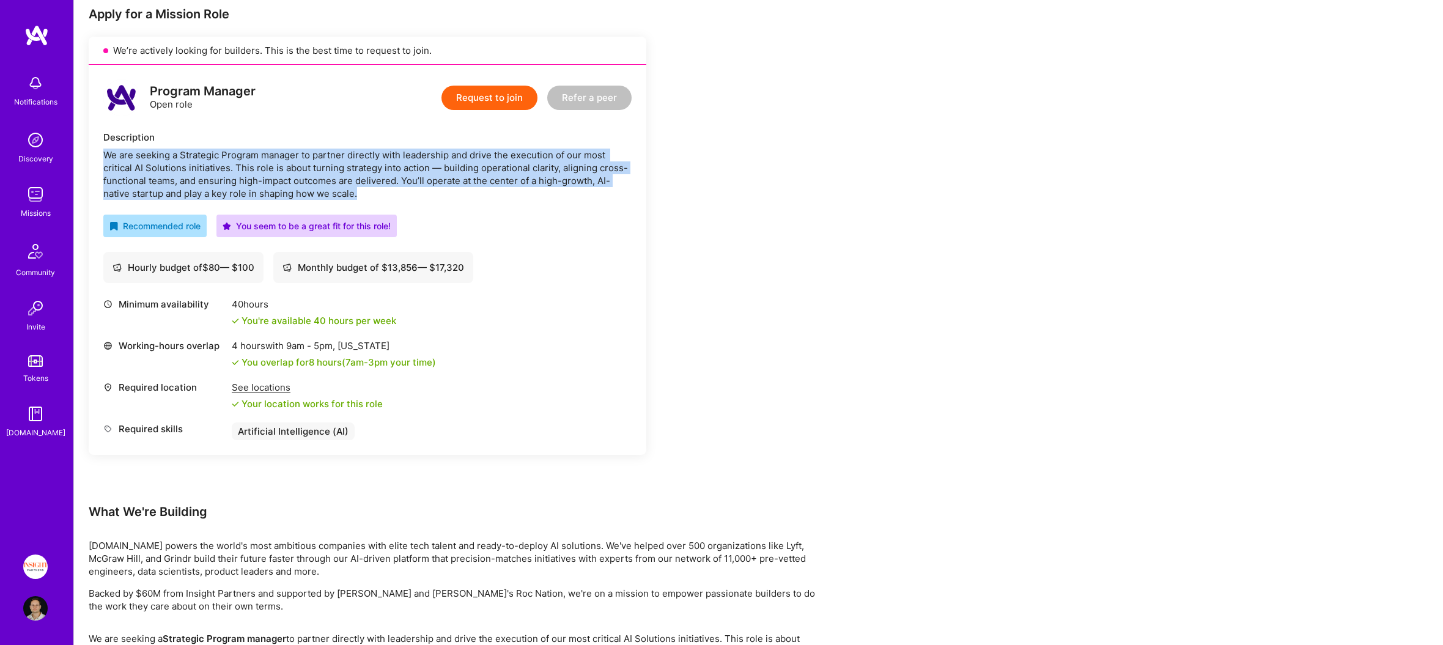
click at [37, 35] on img at bounding box center [36, 35] width 24 height 22
